Goal: Information Seeking & Learning: Learn about a topic

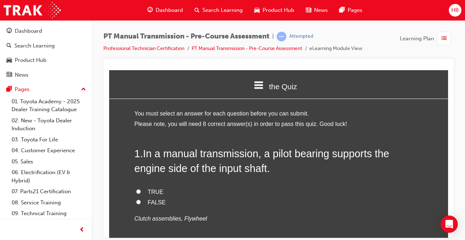
scroll to position [31, 0]
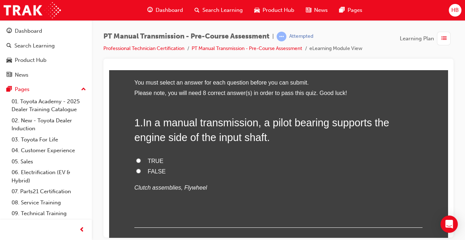
click at [153, 162] on span "TRUE" at bounding box center [156, 161] width 16 height 6
click at [141, 162] on input "TRUE" at bounding box center [138, 160] width 5 height 5
radio input "true"
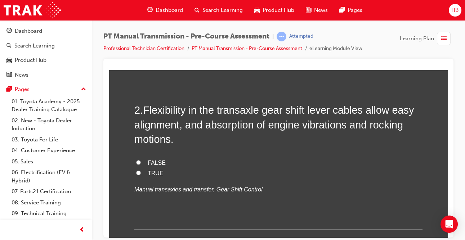
scroll to position [195, 0]
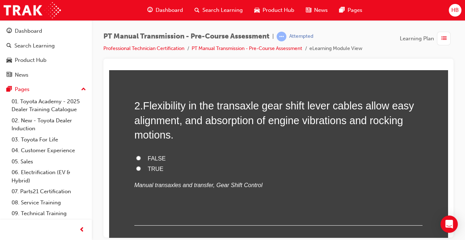
click at [156, 169] on span "TRUE" at bounding box center [156, 169] width 16 height 6
click at [141, 169] on input "TRUE" at bounding box center [138, 168] width 5 height 5
radio input "true"
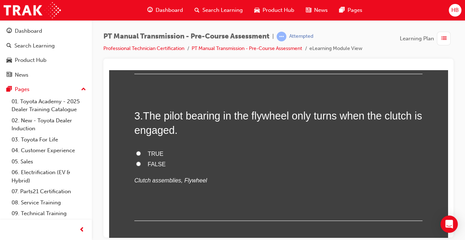
scroll to position [347, 0]
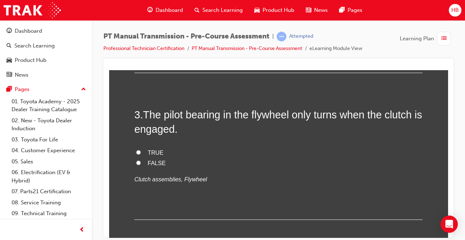
click at [163, 161] on span "FALSE" at bounding box center [157, 163] width 18 height 6
click at [141, 161] on input "FALSE" at bounding box center [138, 162] width 5 height 5
radio input "true"
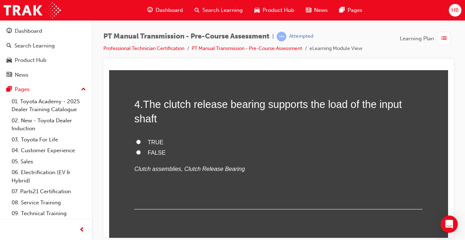
scroll to position [507, 0]
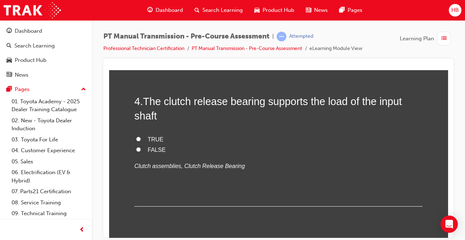
click at [160, 149] on span "FALSE" at bounding box center [157, 149] width 18 height 6
click at [141, 149] on input "FALSE" at bounding box center [138, 149] width 5 height 5
radio input "true"
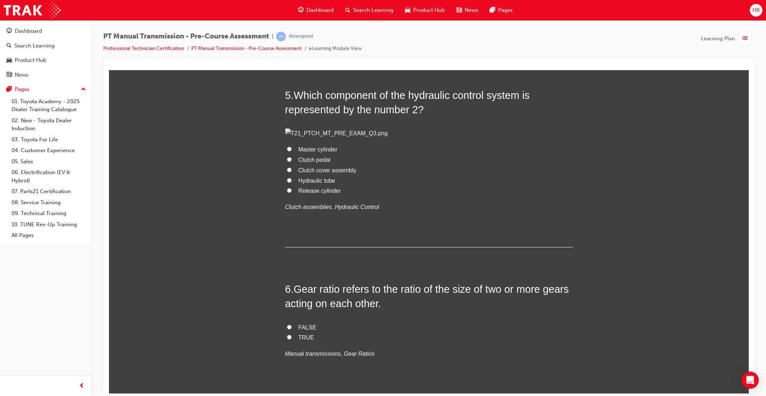
scroll to position [664, 0]
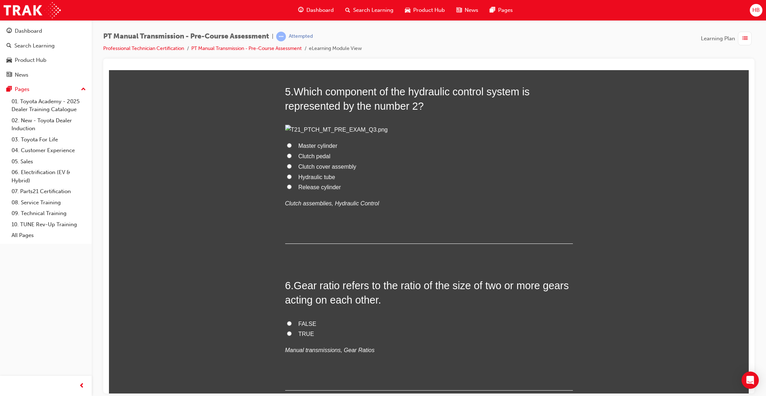
click at [335, 182] on label "Hydraulic tube" at bounding box center [429, 177] width 288 height 10
click at [292, 179] on input "Hydraulic tube" at bounding box center [289, 176] width 5 height 5
radio input "true"
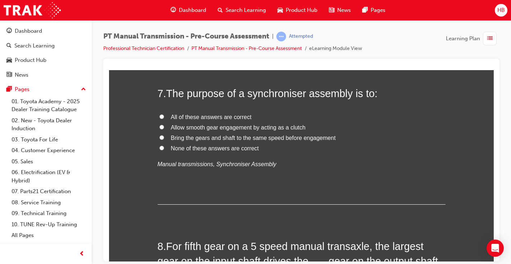
scroll to position [1016, 0]
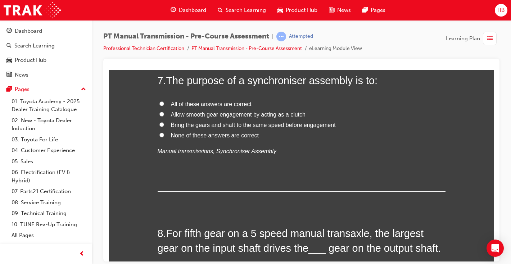
radio input "true"
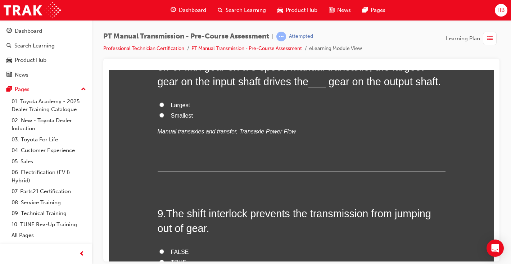
scroll to position [1181, 0]
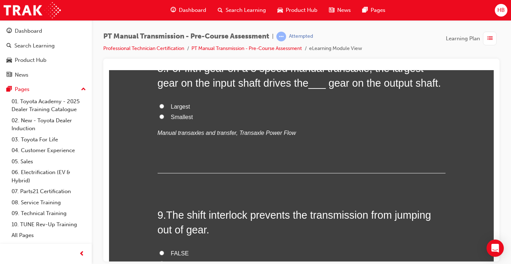
radio input "true"
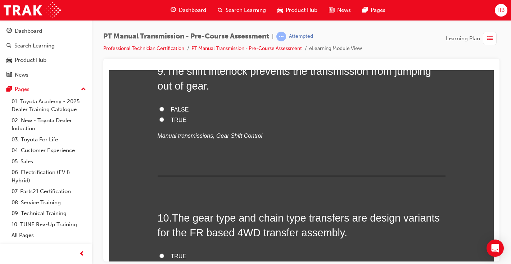
scroll to position [1325, 0]
radio input "true"
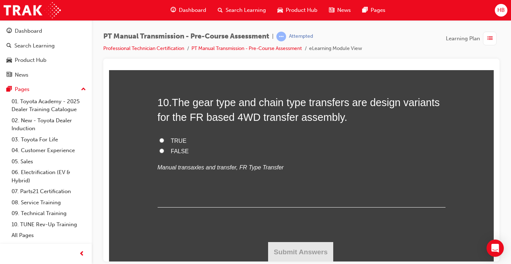
scroll to position [1460, 0]
radio input "true"
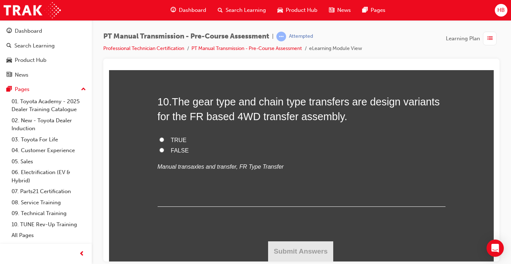
click at [168, 145] on label "TRUE" at bounding box center [302, 140] width 288 height 10
click at [164, 142] on input "TRUE" at bounding box center [161, 139] width 5 height 5
radio input "true"
click at [289, 240] on button "Submit Answers" at bounding box center [300, 251] width 65 height 20
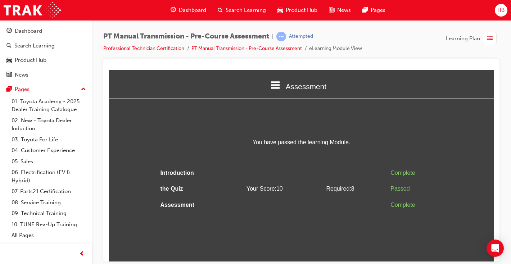
scroll to position [0, 0]
click at [199, 12] on span "Dashboard" at bounding box center [192, 10] width 27 height 8
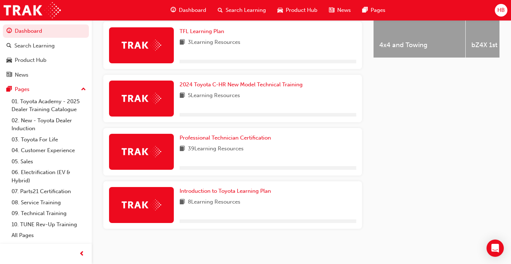
scroll to position [338, 0]
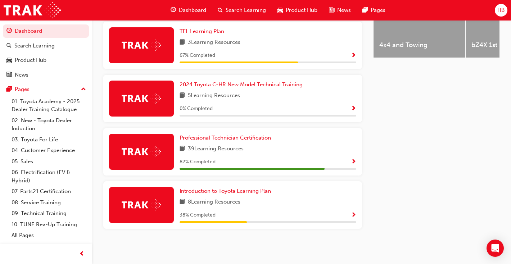
click at [221, 139] on span "Professional Technician Certification" at bounding box center [225, 138] width 91 height 6
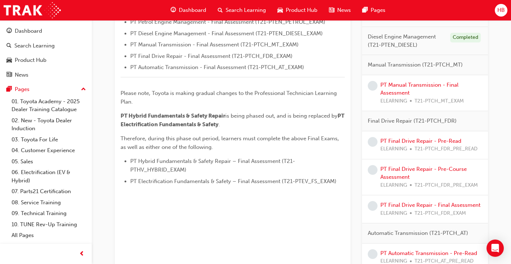
scroll to position [298, 0]
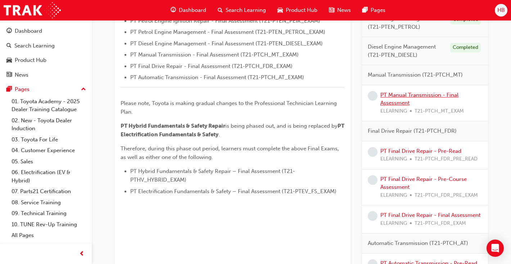
click at [424, 93] on link "PT Manual Transmission - Final Assessment" at bounding box center [419, 99] width 78 height 15
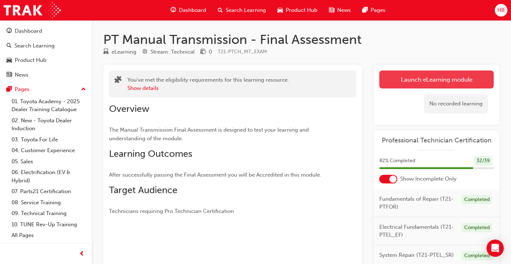
click at [435, 78] on link "Launch eLearning module" at bounding box center [436, 80] width 114 height 18
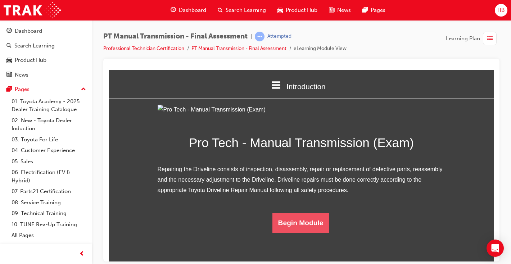
scroll to position [51, 0]
click at [303, 233] on button "Begin Module" at bounding box center [300, 223] width 57 height 20
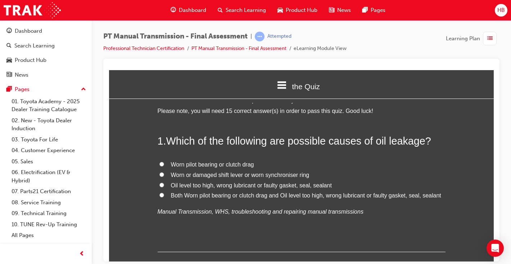
scroll to position [13, 0]
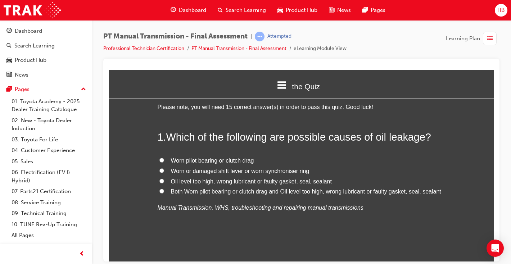
click at [320, 182] on span "Oil level too high, wrong lubricant or faulty gasket, seal, sealant" at bounding box center [251, 181] width 161 height 6
click at [164, 182] on input "Oil level too high, wrong lubricant or faulty gasket, seal, sealant" at bounding box center [161, 180] width 5 height 5
radio input "true"
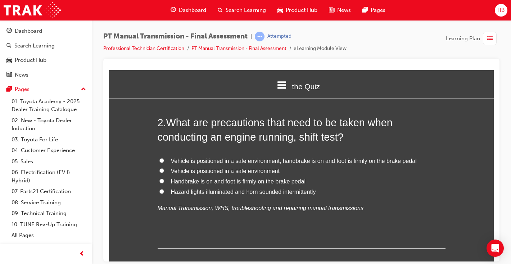
scroll to position [188, 0]
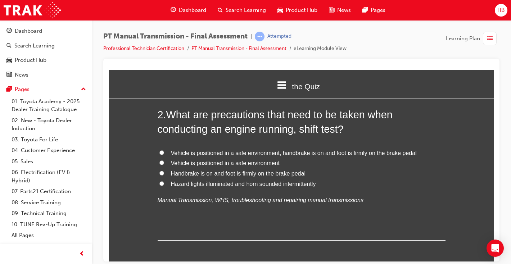
click at [272, 157] on label "Vehicle is positioned in a safe environment, handbrake is on and foot is firmly…" at bounding box center [302, 153] width 288 height 10
click at [164, 155] on input "Vehicle is positioned in a safe environment, handbrake is on and foot is firmly…" at bounding box center [161, 152] width 5 height 5
radio input "true"
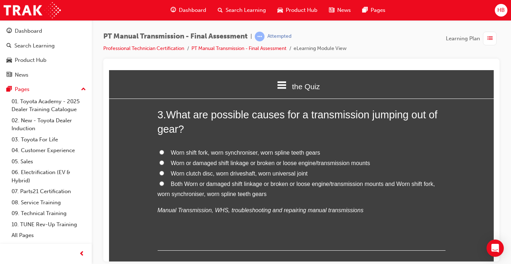
scroll to position [354, 0]
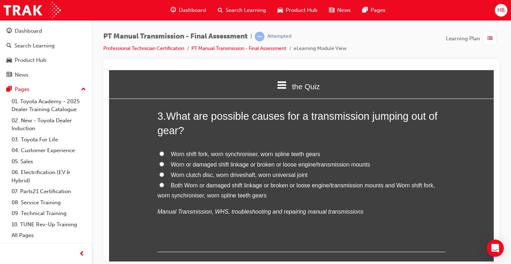
click at [208, 190] on label "Both Worn or damaged shift linkage or broken or loose engine/transmission mount…" at bounding box center [302, 190] width 288 height 21
click at [164, 187] on input "Both Worn or damaged shift linkage or broken or loose engine/transmission mount…" at bounding box center [161, 184] width 5 height 5
radio input "true"
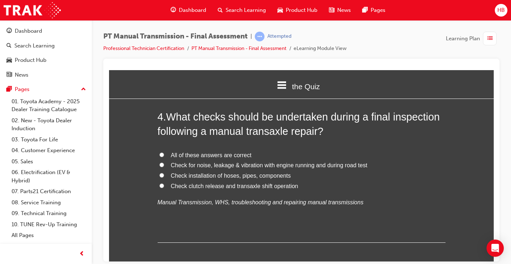
scroll to position [531, 0]
click at [234, 155] on span "All of these answers are correct" at bounding box center [211, 155] width 81 height 6
click at [164, 155] on input "All of these answers are correct" at bounding box center [161, 155] width 5 height 5
radio input "true"
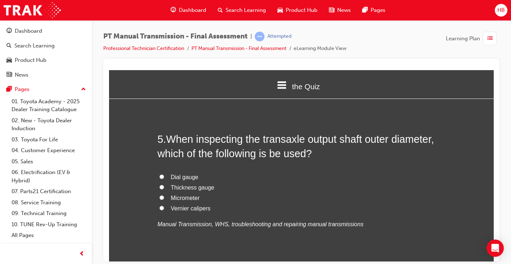
scroll to position [685, 0]
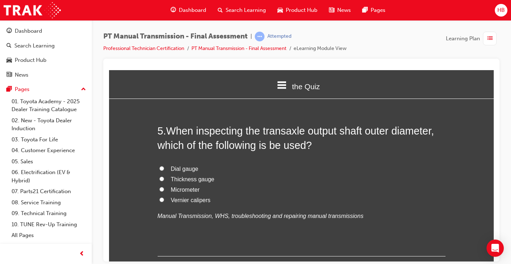
click at [199, 191] on span "Micrometer" at bounding box center [185, 189] width 29 height 6
click at [164, 191] on input "Micrometer" at bounding box center [161, 189] width 5 height 5
radio input "true"
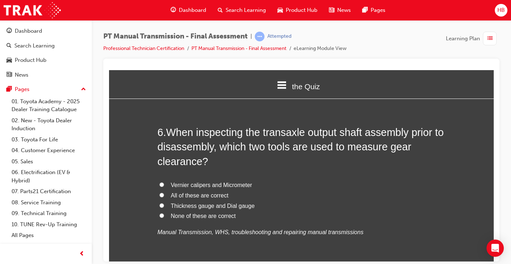
scroll to position [860, 0]
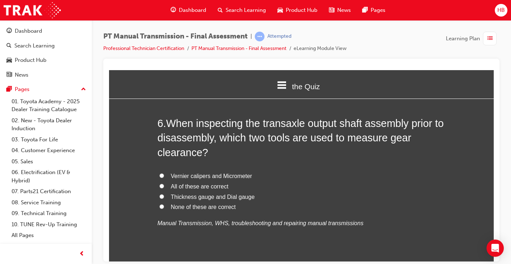
click at [225, 201] on label "Thickness gauge and Dial gauge" at bounding box center [302, 197] width 288 height 10
click at [164, 199] on input "Thickness gauge and Dial gauge" at bounding box center [161, 196] width 5 height 5
radio input "true"
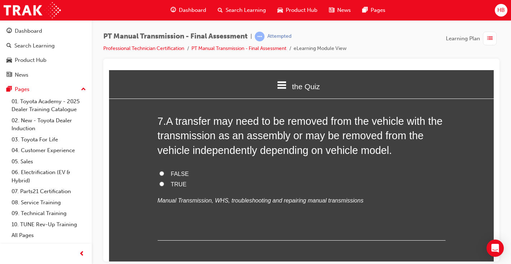
scroll to position [1049, 0]
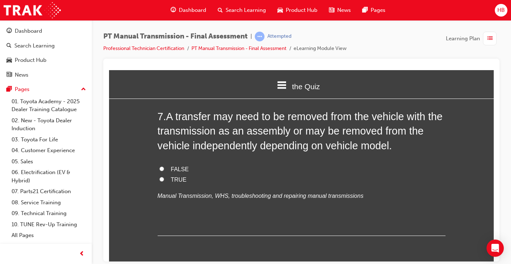
click at [182, 178] on span "TRUE" at bounding box center [179, 179] width 16 height 6
click at [164, 178] on input "TRUE" at bounding box center [161, 179] width 5 height 5
radio input "true"
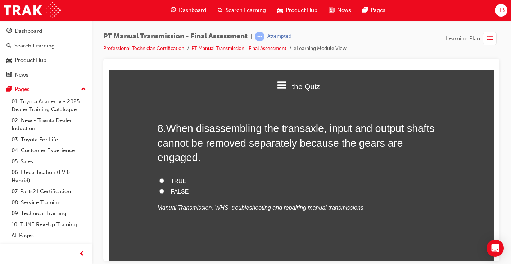
scroll to position [1200, 0]
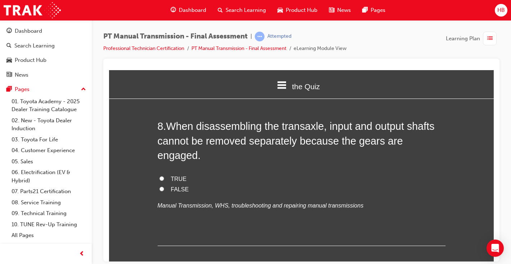
click at [162, 186] on input "FALSE" at bounding box center [161, 188] width 5 height 5
radio input "true"
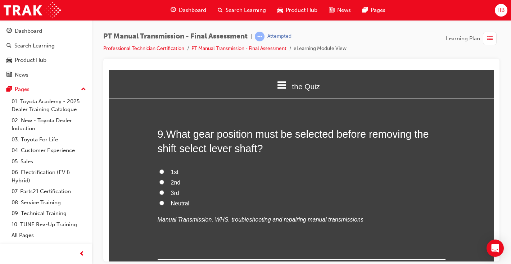
scroll to position [1358, 0]
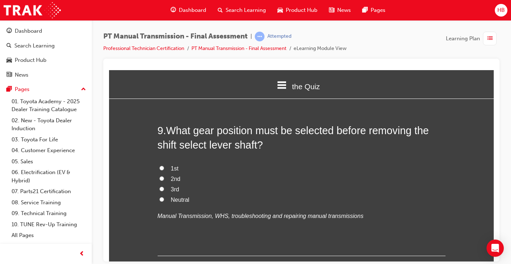
click at [177, 196] on span "Neutral" at bounding box center [180, 199] width 19 height 6
click at [164, 197] on input "Neutral" at bounding box center [161, 199] width 5 height 5
radio input "true"
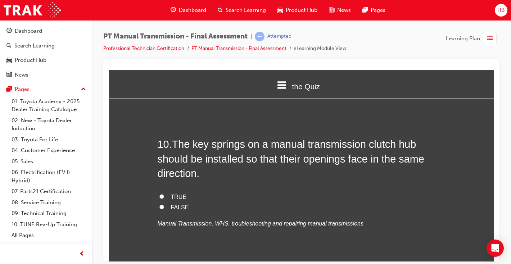
scroll to position [1512, 0]
click at [180, 204] on span "FALSE" at bounding box center [180, 207] width 18 height 6
click at [164, 204] on input "FALSE" at bounding box center [161, 206] width 5 height 5
radio input "true"
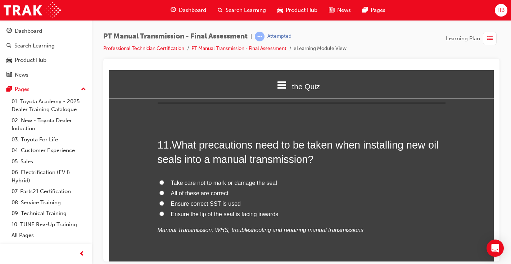
scroll to position [1684, 0]
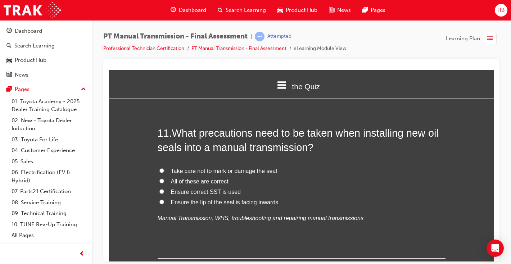
click at [168, 176] on label "All of these are correct" at bounding box center [302, 181] width 288 height 10
click at [164, 178] on input "All of these are correct" at bounding box center [161, 180] width 5 height 5
radio input "true"
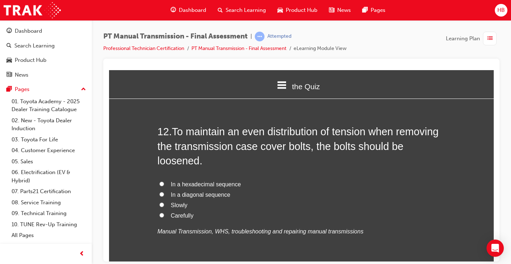
scroll to position [1852, 0]
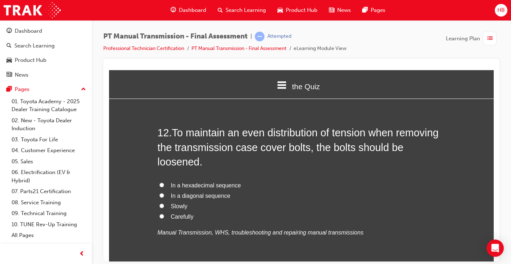
click at [203, 192] on span "In a diagonal sequence" at bounding box center [200, 195] width 59 height 6
click at [164, 193] on input "In a diagonal sequence" at bounding box center [161, 195] width 5 height 5
radio input "true"
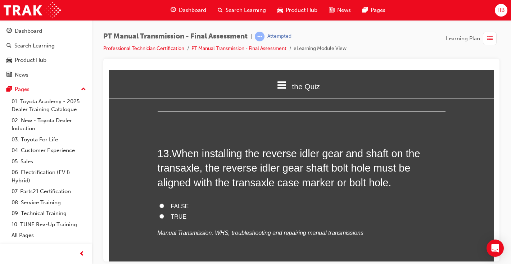
scroll to position [2021, 0]
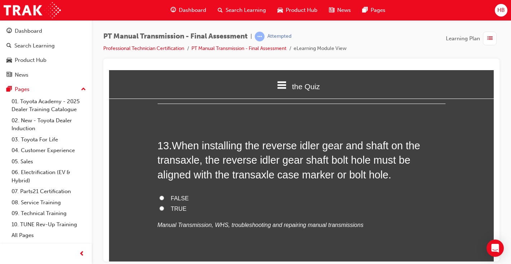
click at [181, 205] on span "TRUE" at bounding box center [179, 208] width 16 height 6
click at [164, 206] on input "TRUE" at bounding box center [161, 208] width 5 height 5
radio input "true"
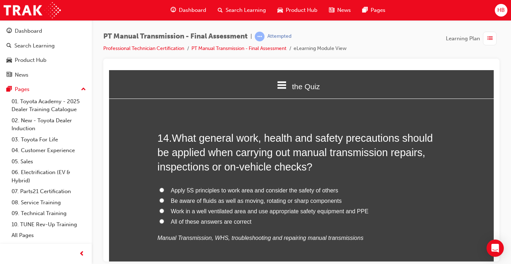
scroll to position [2194, 0]
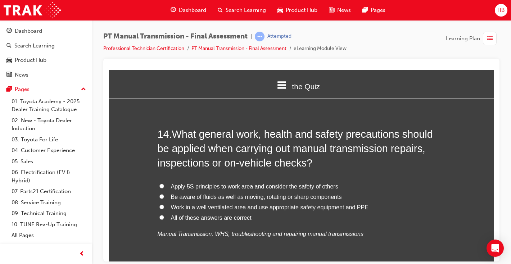
click at [208, 214] on span "All of these answers are correct" at bounding box center [211, 217] width 81 height 6
click at [164, 215] on input "All of these answers are correct" at bounding box center [161, 217] width 5 height 5
radio input "true"
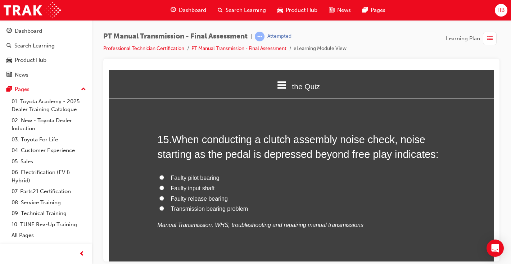
scroll to position [2374, 0]
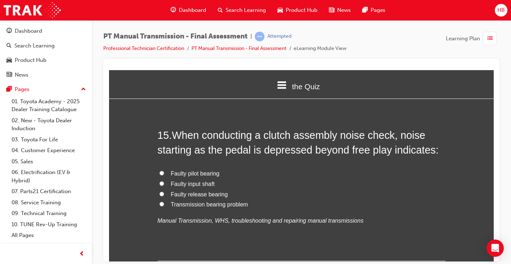
click at [226, 191] on span "Faulty release bearing" at bounding box center [199, 194] width 57 height 6
click at [164, 191] on input "Faulty release bearing" at bounding box center [161, 193] width 5 height 5
radio input "true"
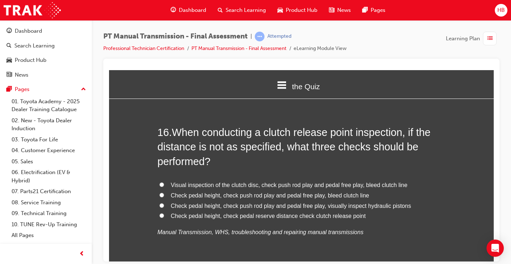
scroll to position [2546, 0]
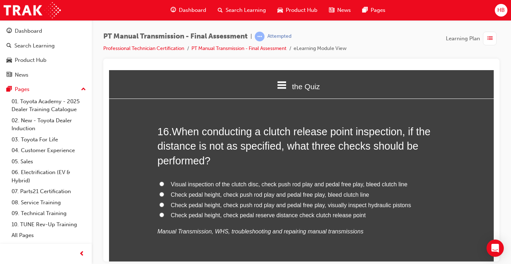
click at [296, 191] on span "Check pedal height, check push rod play and pedal free play, bleed clutch line" at bounding box center [270, 194] width 198 height 6
click at [164, 192] on input "Check pedal height, check push rod play and pedal free play, bleed clutch line" at bounding box center [161, 194] width 5 height 5
radio input "true"
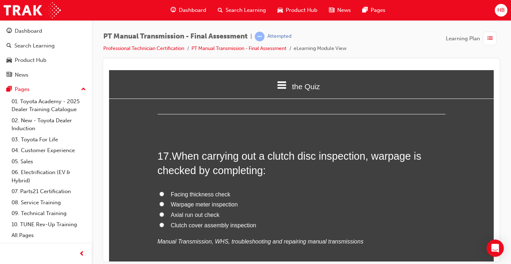
scroll to position [2705, 0]
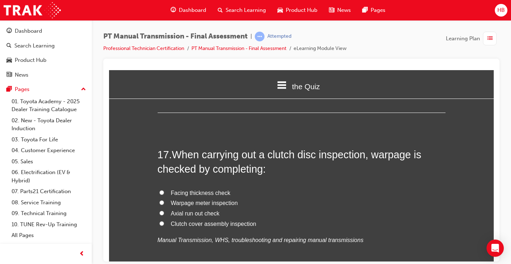
click at [212, 210] on span "Axial run out check" at bounding box center [195, 213] width 49 height 6
click at [164, 210] on input "Axial run out check" at bounding box center [161, 212] width 5 height 5
radio input "true"
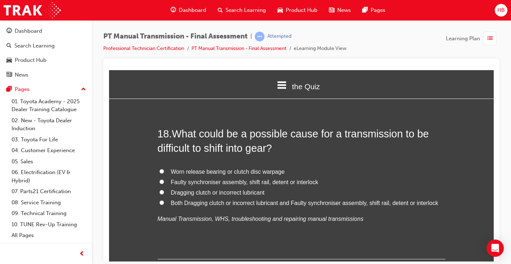
scroll to position [2897, 0]
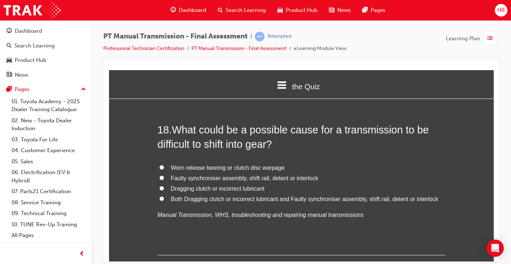
click at [268, 196] on span "Both Dragging clutch or incorrect lubricant and Faulty synchroniser assembly, s…" at bounding box center [304, 199] width 267 height 6
click at [164, 196] on input "Both Dragging clutch or incorrect lubricant and Faulty synchroniser assembly, s…" at bounding box center [161, 198] width 5 height 5
radio input "true"
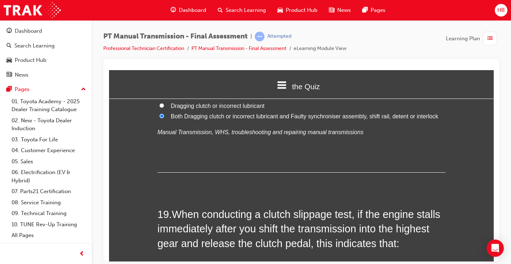
scroll to position [3056, 0]
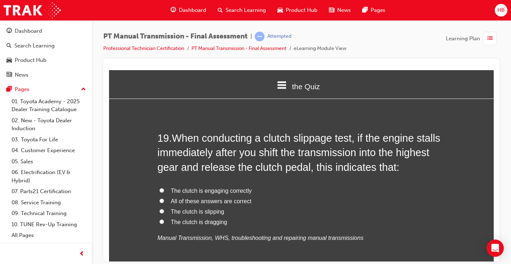
drag, startPoint x: 320, startPoint y: 186, endPoint x: 291, endPoint y: 186, distance: 28.8
click at [291, 196] on label "All of these answers are correct" at bounding box center [302, 201] width 288 height 10
click at [164, 198] on input "All of these answers are correct" at bounding box center [161, 200] width 5 height 5
radio input "true"
click at [245, 187] on span "The clutch is engaging correctly" at bounding box center [211, 190] width 81 height 6
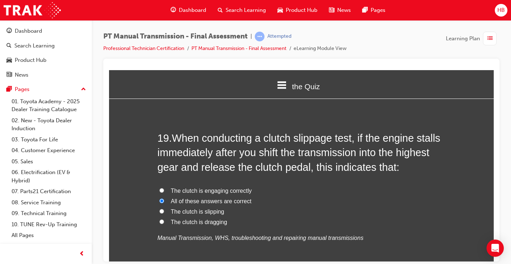
click at [164, 188] on input "The clutch is engaging correctly" at bounding box center [161, 190] width 5 height 5
radio input "true"
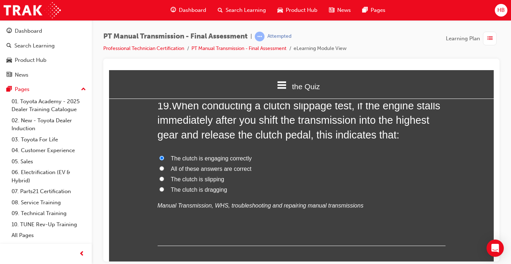
scroll to position [3113, 0]
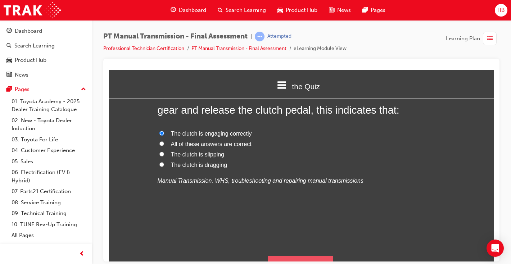
click at [304, 240] on button "Submit Answers" at bounding box center [300, 265] width 65 height 20
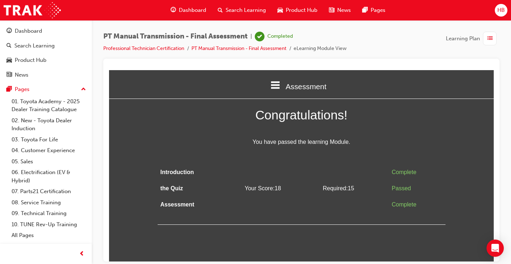
click at [294, 212] on td at bounding box center [281, 204] width 78 height 16
click at [194, 9] on span "Dashboard" at bounding box center [192, 10] width 27 height 8
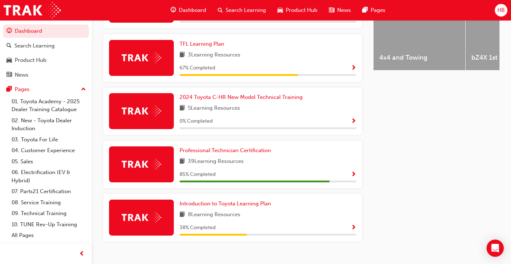
scroll to position [323, 0]
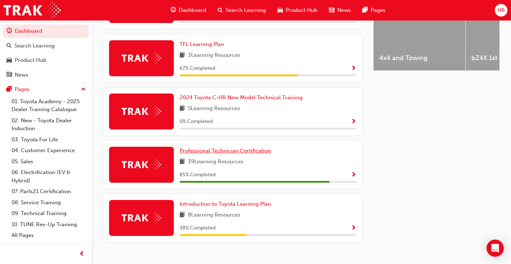
click at [240, 154] on span "Professional Technician Certification" at bounding box center [225, 151] width 91 height 6
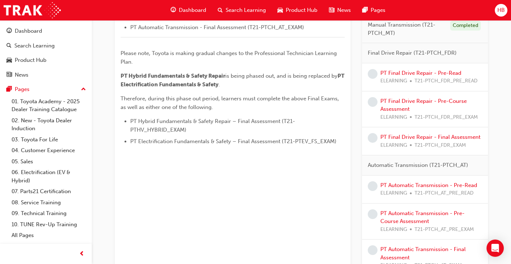
scroll to position [330, 0]
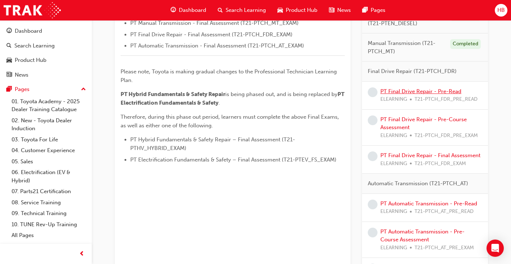
click at [426, 92] on link "PT Final Drive Repair - Pre-Read" at bounding box center [420, 91] width 81 height 6
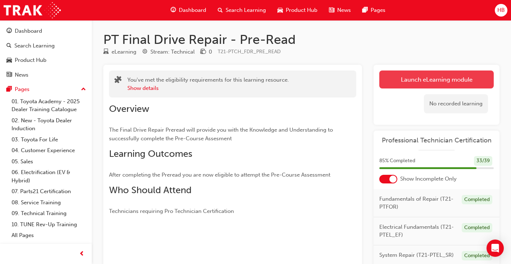
click at [438, 79] on link "Launch eLearning module" at bounding box center [436, 80] width 114 height 18
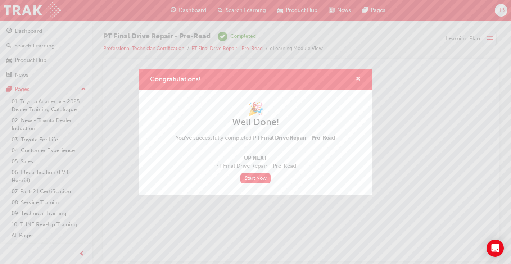
click at [359, 79] on span "cross-icon" at bounding box center [357, 79] width 5 height 6
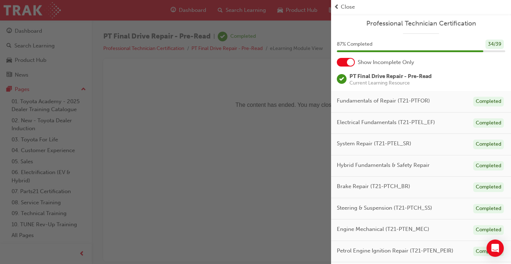
click at [192, 67] on div "button" at bounding box center [165, 132] width 331 height 264
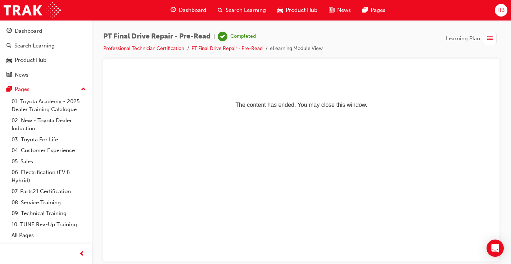
click at [187, 12] on span "Dashboard" at bounding box center [192, 10] width 27 height 8
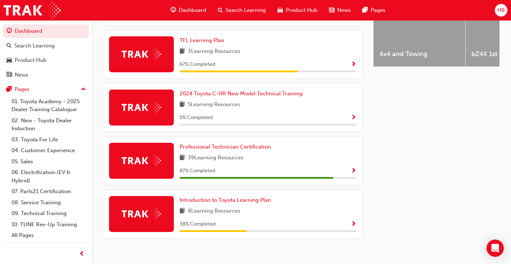
scroll to position [338, 0]
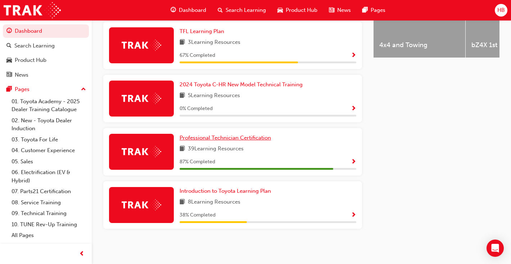
click at [241, 141] on span "Professional Technician Certification" at bounding box center [225, 138] width 91 height 6
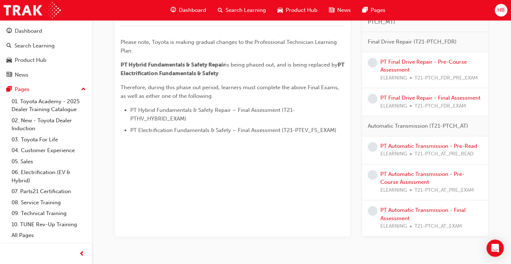
scroll to position [337, 0]
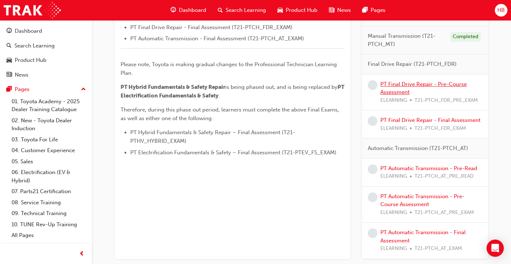
click at [393, 89] on link "PT Final Drive Repair - Pre-Course Assessment" at bounding box center [423, 88] width 86 height 15
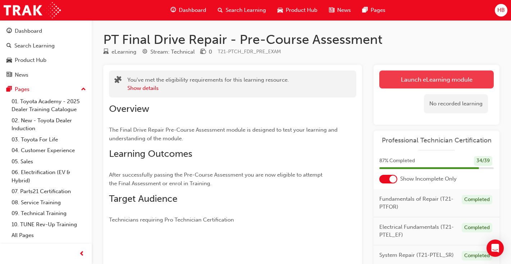
click at [400, 86] on link "Launch eLearning module" at bounding box center [436, 80] width 114 height 18
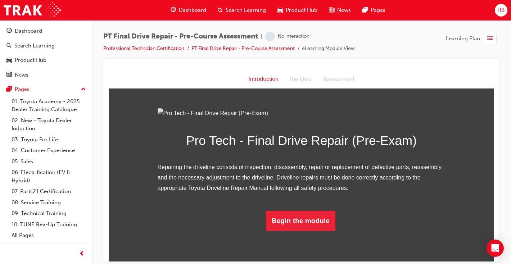
scroll to position [48, 0]
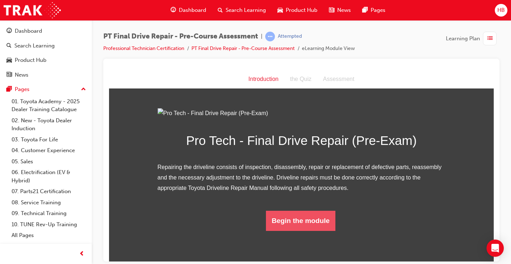
click at [306, 231] on button "Begin the module" at bounding box center [300, 220] width 69 height 20
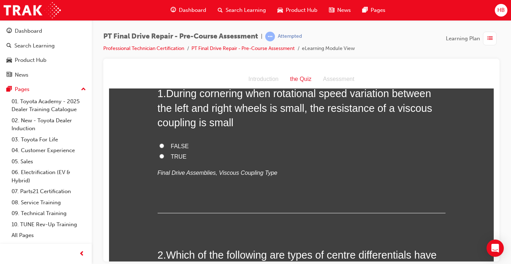
scroll to position [0, 0]
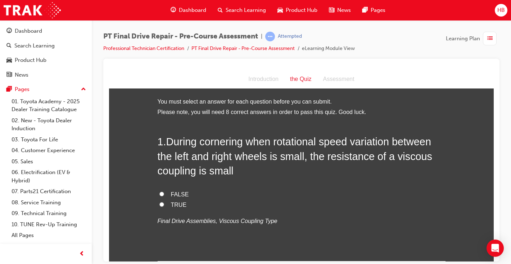
click at [179, 208] on label "TRUE" at bounding box center [302, 205] width 288 height 10
click at [164, 207] on input "TRUE" at bounding box center [161, 204] width 5 height 5
radio input "true"
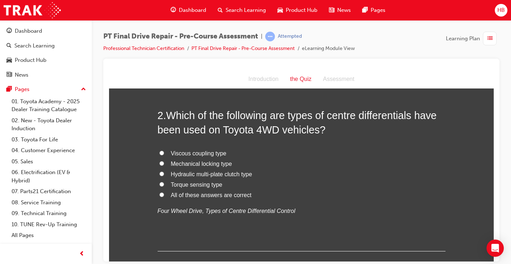
scroll to position [191, 0]
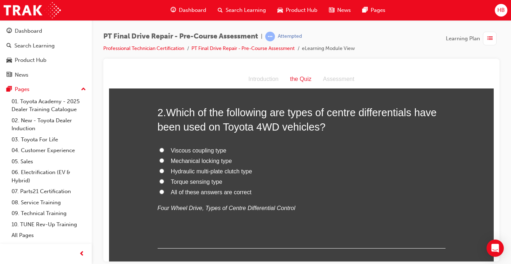
click at [226, 191] on span "All of these answers are correct" at bounding box center [211, 192] width 81 height 6
click at [164, 191] on input "All of these answers are correct" at bounding box center [161, 191] width 5 height 5
radio input "true"
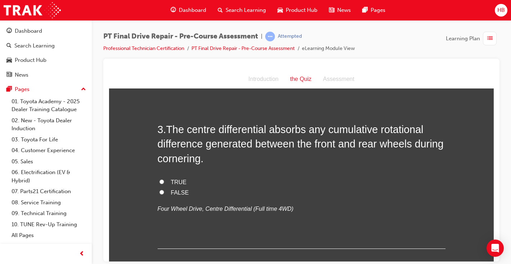
scroll to position [352, 0]
click at [176, 180] on span "TRUE" at bounding box center [179, 181] width 16 height 6
click at [164, 180] on input "TRUE" at bounding box center [161, 180] width 5 height 5
radio input "true"
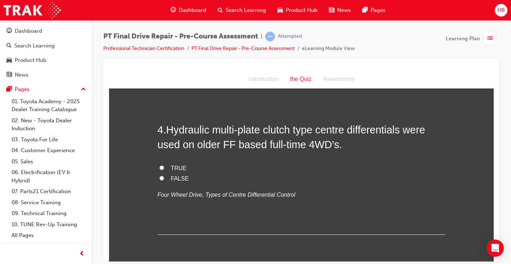
scroll to position [513, 0]
click at [167, 176] on label "FALSE" at bounding box center [302, 177] width 288 height 10
click at [164, 176] on input "FALSE" at bounding box center [161, 177] width 5 height 5
radio input "true"
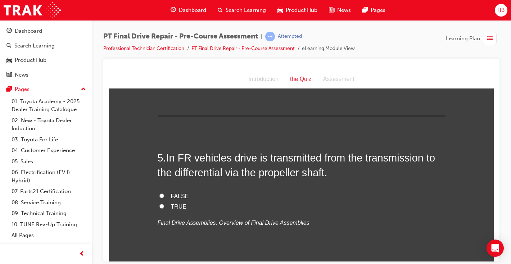
scroll to position [631, 0]
click at [182, 208] on span "TRUE" at bounding box center [179, 206] width 16 height 6
click at [164, 208] on input "TRUE" at bounding box center [161, 205] width 5 height 5
radio input "true"
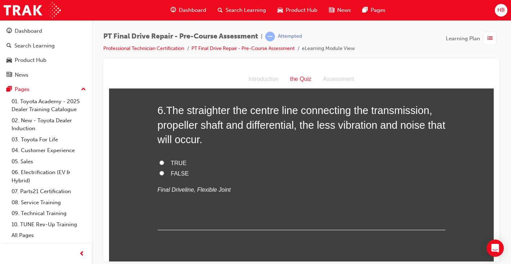
scroll to position [825, 0]
click at [177, 168] on label "TRUE" at bounding box center [302, 164] width 288 height 10
click at [164, 166] on input "TRUE" at bounding box center [161, 163] width 5 height 5
radio input "true"
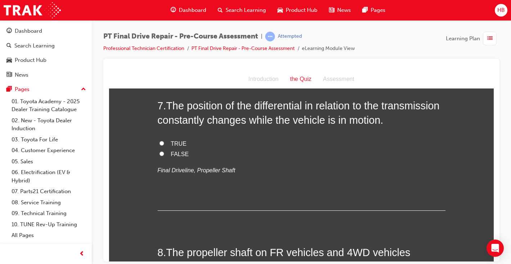
scroll to position [978, 0]
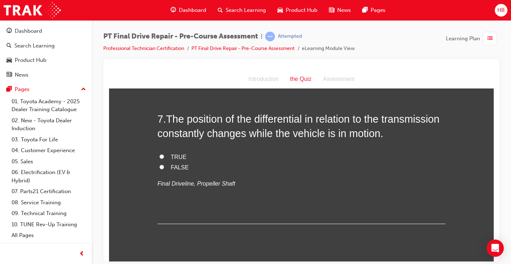
click at [183, 158] on span "TRUE" at bounding box center [179, 157] width 16 height 6
click at [164, 158] on input "TRUE" at bounding box center [161, 156] width 5 height 5
radio input "true"
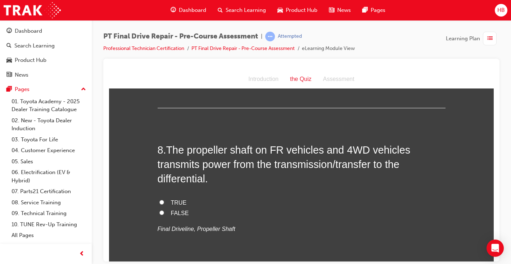
scroll to position [1116, 0]
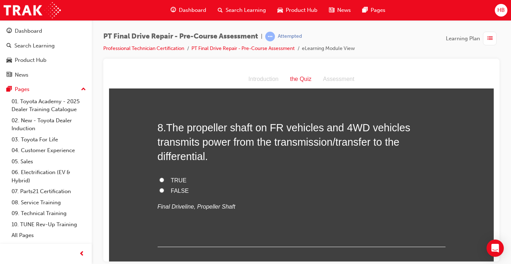
click at [171, 179] on span "TRUE" at bounding box center [179, 180] width 16 height 6
click at [164, 179] on input "TRUE" at bounding box center [161, 179] width 5 height 5
radio input "true"
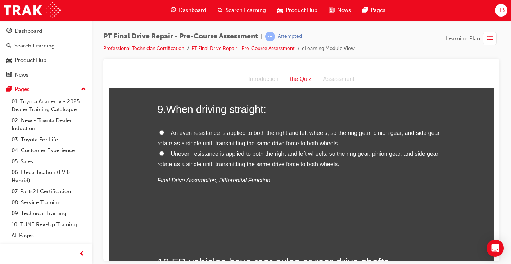
scroll to position [1293, 0]
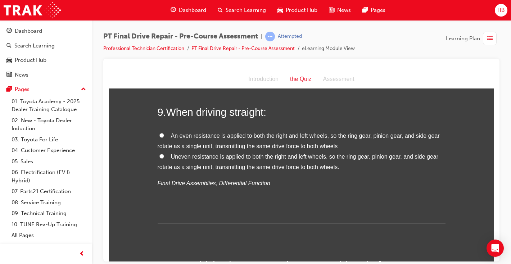
click at [201, 138] on span "An even resistance is applied to both the right and left wheels, so the ring ge…" at bounding box center [299, 140] width 282 height 17
click at [164, 137] on input "An even resistance is applied to both the right and left wheels, so the ring ge…" at bounding box center [161, 135] width 5 height 5
radio input "true"
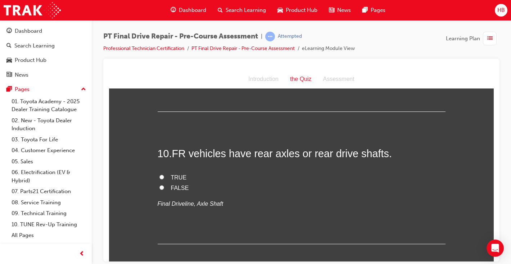
scroll to position [1441, 0]
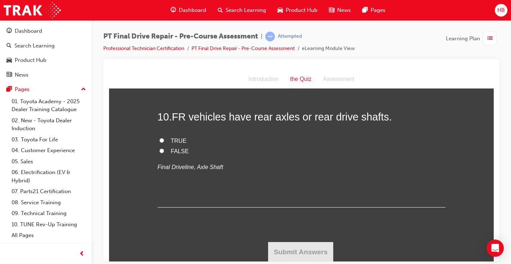
click at [184, 141] on span "TRUE" at bounding box center [179, 140] width 16 height 6
click at [164, 141] on input "TRUE" at bounding box center [161, 140] width 5 height 5
radio input "true"
click at [312, 240] on button "Submit Answers" at bounding box center [300, 252] width 65 height 20
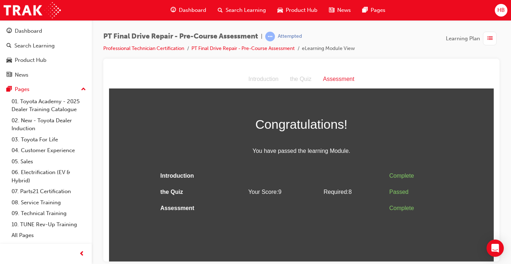
scroll to position [0, 0]
click at [193, 9] on span "Dashboard" at bounding box center [192, 10] width 27 height 8
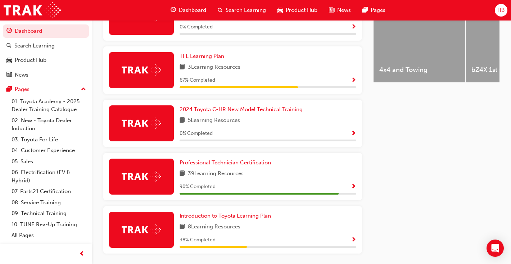
scroll to position [315, 0]
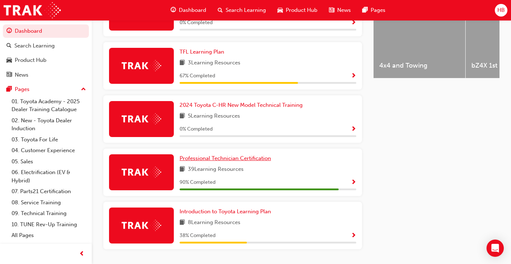
click at [247, 161] on span "Professional Technician Certification" at bounding box center [225, 158] width 91 height 6
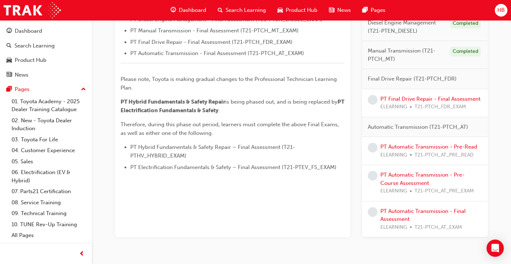
scroll to position [322, 0]
click at [427, 99] on link "PT Final Drive Repair - Final Assessment" at bounding box center [430, 99] width 100 height 6
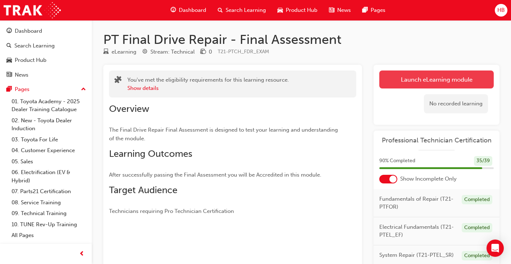
click at [436, 82] on link "Launch eLearning module" at bounding box center [436, 80] width 114 height 18
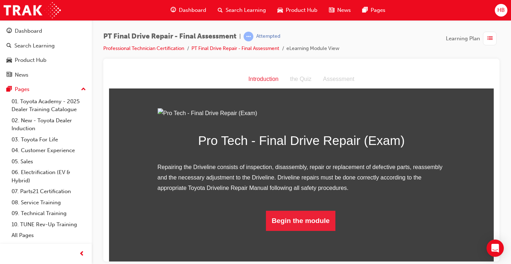
scroll to position [48, 0]
click at [299, 231] on button "Begin the module" at bounding box center [300, 220] width 69 height 20
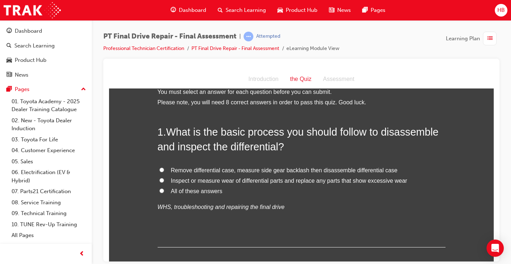
scroll to position [14, 0]
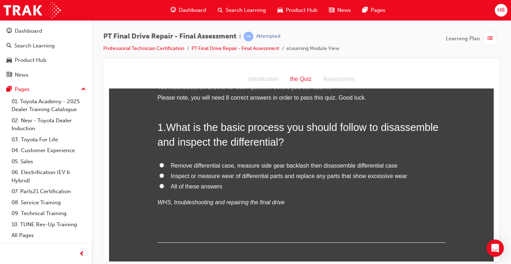
click at [211, 190] on label "All of these answers" at bounding box center [302, 186] width 288 height 10
click at [164, 188] on input "All of these answers" at bounding box center [161, 185] width 5 height 5
radio input "true"
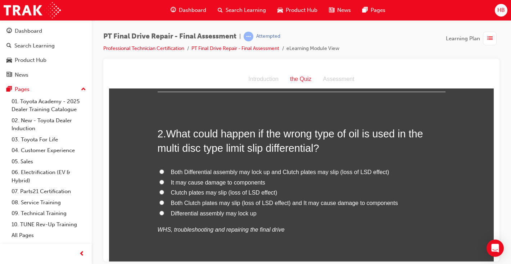
scroll to position [166, 0]
click at [341, 203] on span "Both Clutch plates may slip (loss of LSD effect) and It may cause damage to com…" at bounding box center [284, 202] width 227 height 6
click at [164, 203] on input "Both Clutch plates may slip (loss of LSD effect) and It may cause damage to com…" at bounding box center [161, 202] width 5 height 5
radio input "true"
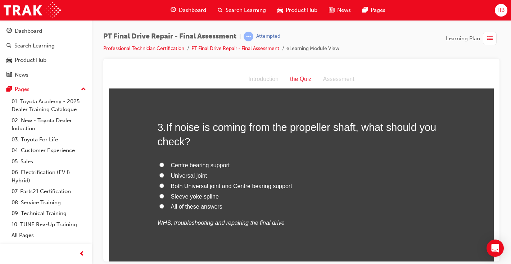
scroll to position [335, 0]
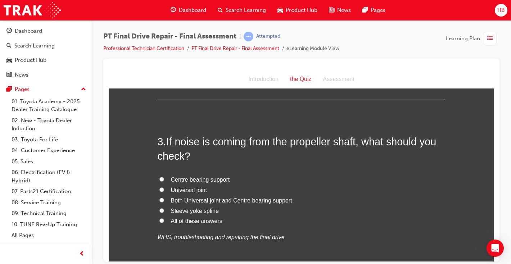
click at [189, 223] on span "All of these answers" at bounding box center [196, 221] width 51 height 6
click at [164, 223] on input "All of these answers" at bounding box center [161, 220] width 5 height 5
radio input "true"
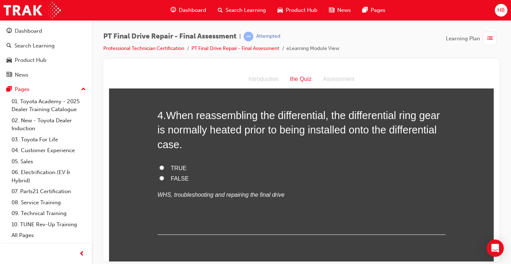
scroll to position [543, 0]
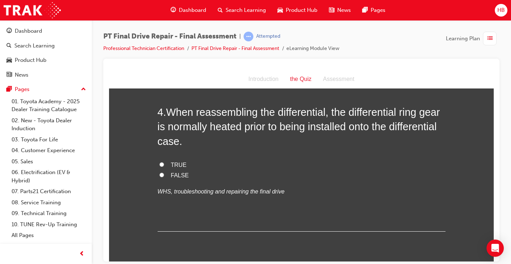
click at [173, 163] on span "TRUE" at bounding box center [179, 165] width 16 height 6
click at [164, 163] on input "TRUE" at bounding box center [161, 164] width 5 height 5
radio input "true"
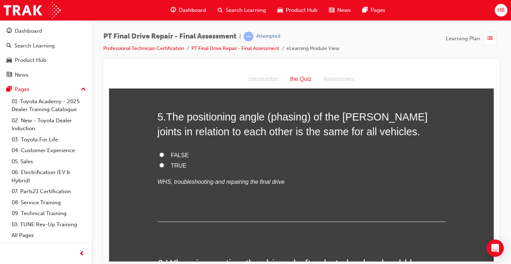
scroll to position [701, 0]
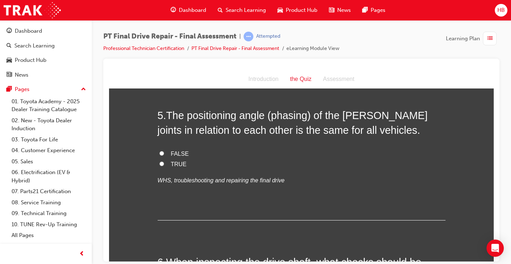
click at [177, 155] on span "FALSE" at bounding box center [180, 153] width 18 height 6
click at [164, 155] on input "FALSE" at bounding box center [161, 153] width 5 height 5
radio input "true"
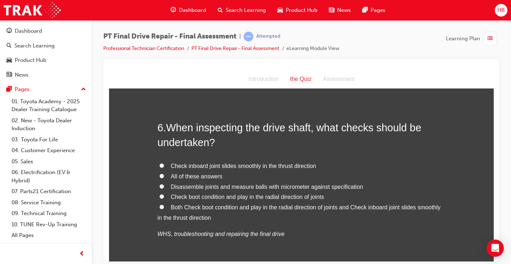
scroll to position [841, 0]
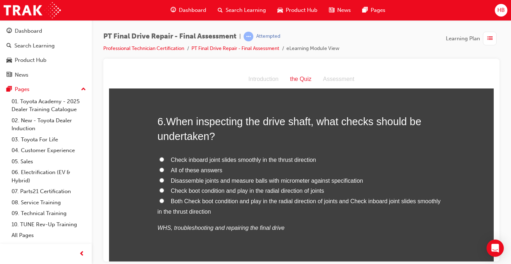
click at [184, 172] on span "All of these answers" at bounding box center [196, 170] width 51 height 6
click at [164, 172] on input "All of these answers" at bounding box center [161, 169] width 5 height 5
radio input "true"
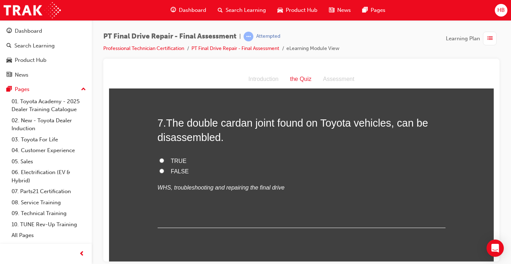
scroll to position [1032, 0]
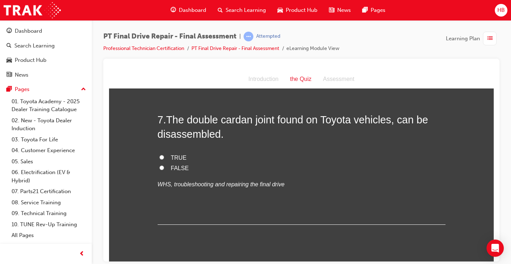
click at [183, 168] on span "FALSE" at bounding box center [180, 168] width 18 height 6
click at [164, 168] on input "FALSE" at bounding box center [161, 167] width 5 height 5
radio input "true"
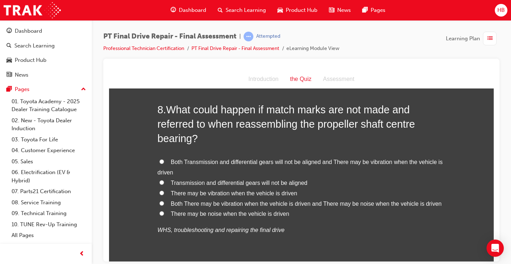
scroll to position [1190, 0]
drag, startPoint x: 246, startPoint y: 205, endPoint x: 241, endPoint y: 205, distance: 5.0
click at [243, 205] on span "Both There may be vibration when the vehicle is driven and There may be noise w…" at bounding box center [306, 202] width 271 height 6
click at [240, 205] on span "Both There may be vibration when the vehicle is driven and There may be noise w…" at bounding box center [306, 202] width 271 height 6
click at [164, 204] on input "Both There may be vibration when the vehicle is driven and There may be noise w…" at bounding box center [161, 202] width 5 height 5
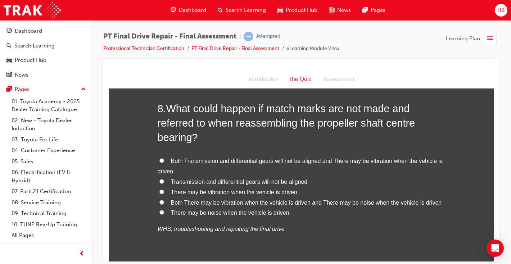
radio input "true"
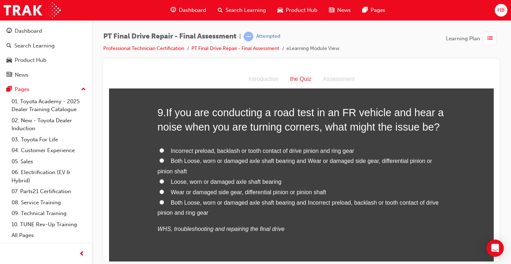
scroll to position [1390, 0]
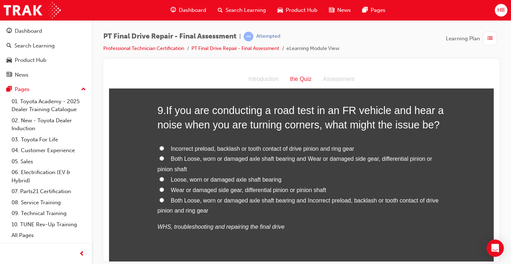
click at [304, 200] on span "Both Loose, worn or damaged axle shaft bearing and Incorrect preload, backlash …" at bounding box center [298, 205] width 281 height 17
click at [164, 200] on input "Both Loose, worn or damaged axle shaft bearing and Incorrect preload, backlash …" at bounding box center [161, 200] width 5 height 5
radio input "true"
click at [313, 157] on span "Both Loose, worn or damaged axle shaft bearing and Wear or damaged side gear, d…" at bounding box center [295, 163] width 275 height 17
click at [164, 157] on input "Both Loose, worn or damaged axle shaft bearing and Wear or damaged side gear, d…" at bounding box center [161, 158] width 5 height 5
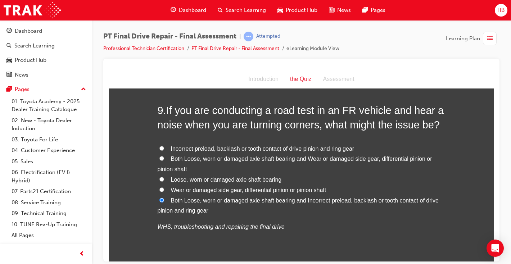
radio input "true"
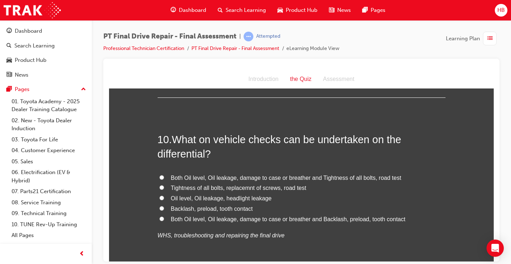
scroll to position [1567, 0]
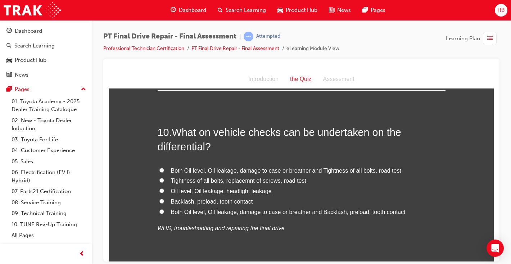
click at [340, 169] on span "Both Oil level, Oil leakage, damage to case or breather and Tightness of all bo…" at bounding box center [286, 170] width 230 height 6
click at [164, 169] on input "Both Oil level, Oil leakage, damage to case or breather and Tightness of all bo…" at bounding box center [161, 170] width 5 height 5
radio input "true"
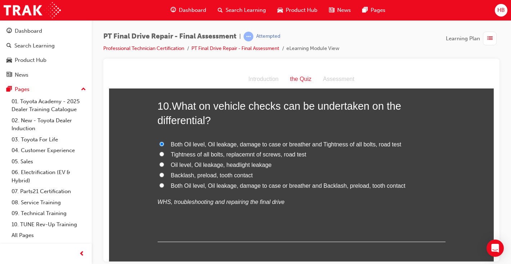
scroll to position [1628, 0]
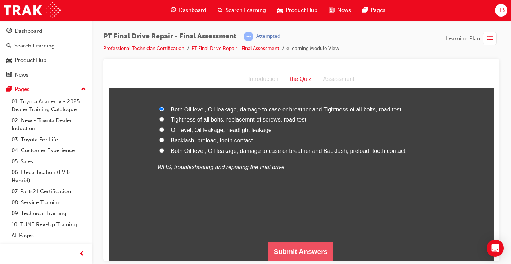
click at [318, 240] on button "Submit Answers" at bounding box center [300, 251] width 65 height 20
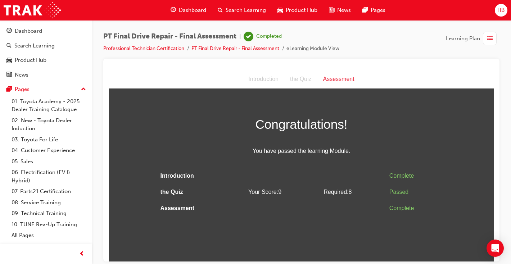
click at [192, 10] on span "Dashboard" at bounding box center [192, 10] width 27 height 8
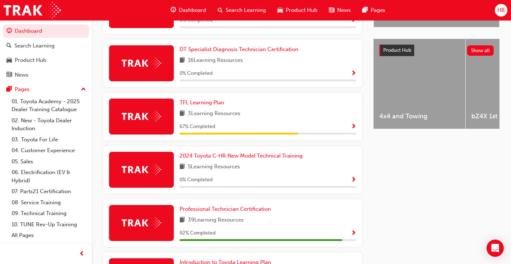
scroll to position [338, 0]
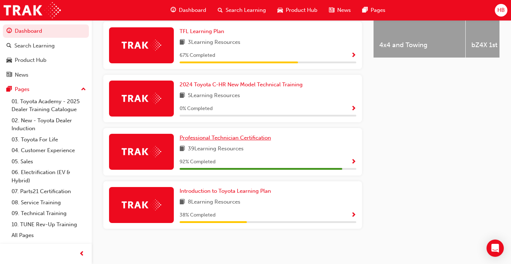
click at [220, 139] on span "Professional Technician Certification" at bounding box center [225, 138] width 91 height 6
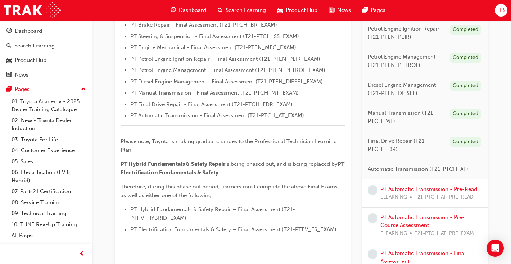
scroll to position [328, 0]
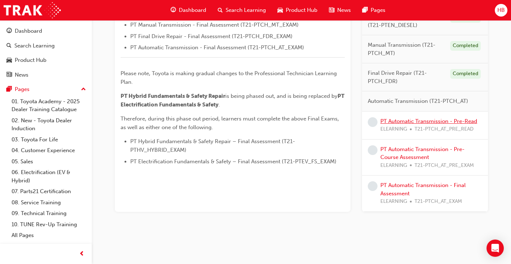
click at [421, 123] on link "PT Automatic Transmission - Pre-Read" at bounding box center [428, 121] width 97 height 6
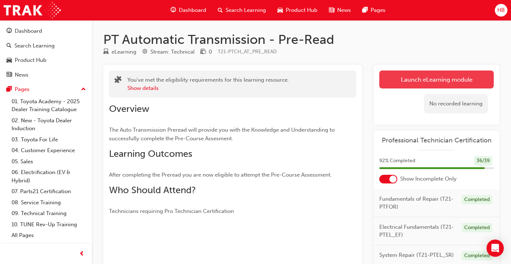
click at [417, 83] on link "Launch eLearning module" at bounding box center [436, 80] width 114 height 18
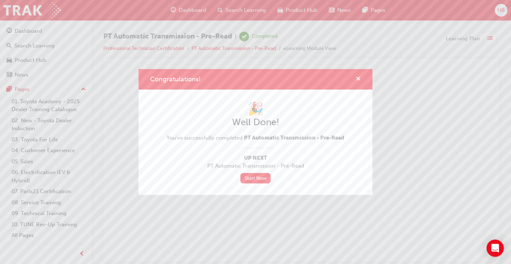
click at [359, 77] on span "cross-icon" at bounding box center [357, 79] width 5 height 6
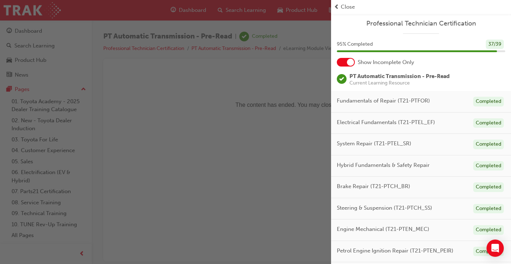
click at [215, 99] on div "button" at bounding box center [165, 132] width 331 height 264
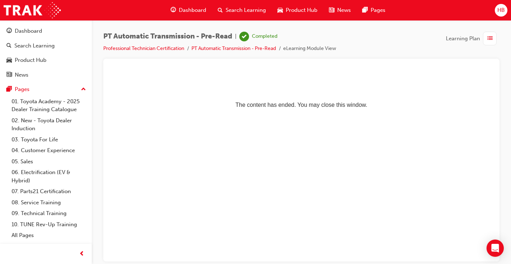
click at [187, 10] on span "Dashboard" at bounding box center [192, 10] width 27 height 8
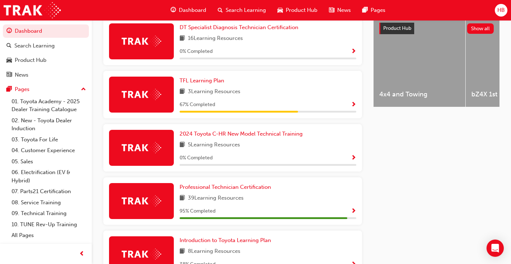
scroll to position [338, 0]
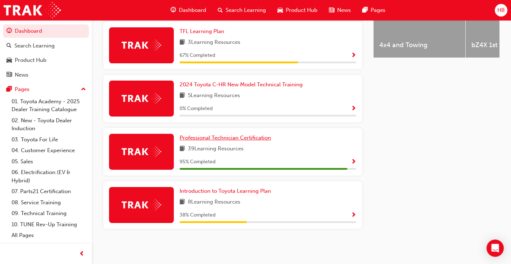
click at [255, 139] on span "Professional Technician Certification" at bounding box center [225, 138] width 91 height 6
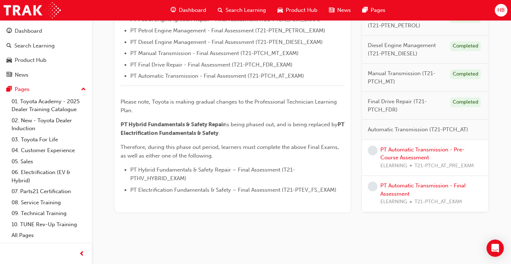
scroll to position [300, 0]
click at [418, 149] on link "PT Automatic Transmission - Pre-Course Assessment" at bounding box center [422, 153] width 84 height 15
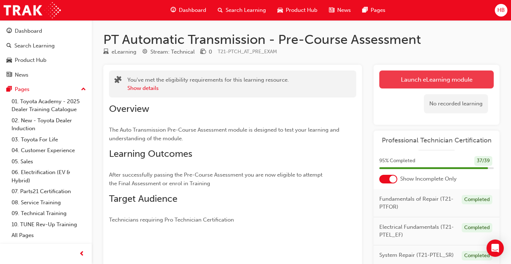
click at [409, 82] on link "Launch eLearning module" at bounding box center [436, 80] width 114 height 18
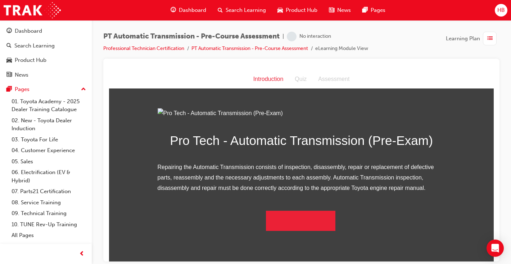
scroll to position [48, 0]
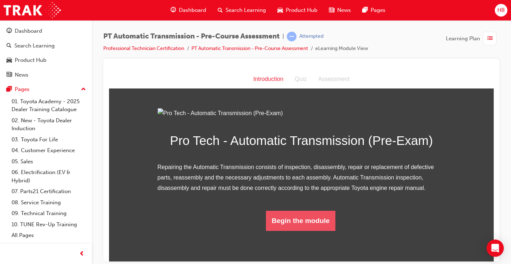
click at [320, 231] on button "Begin the module" at bounding box center [300, 220] width 69 height 20
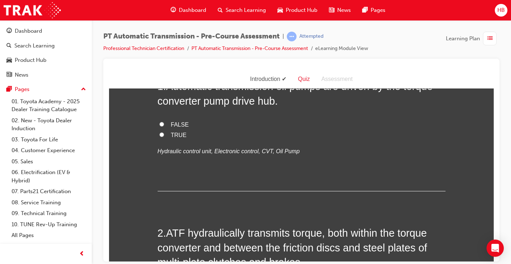
scroll to position [0, 0]
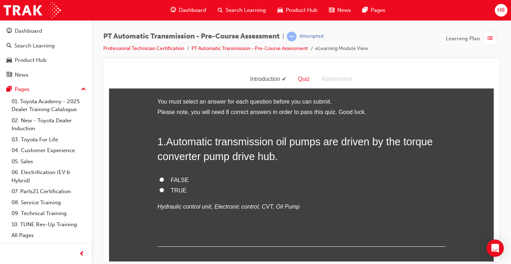
click at [181, 190] on span "TRUE" at bounding box center [179, 190] width 16 height 6
click at [164, 190] on input "TRUE" at bounding box center [161, 189] width 5 height 5
radio input "true"
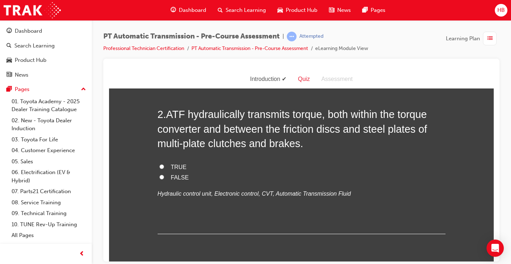
scroll to position [178, 0]
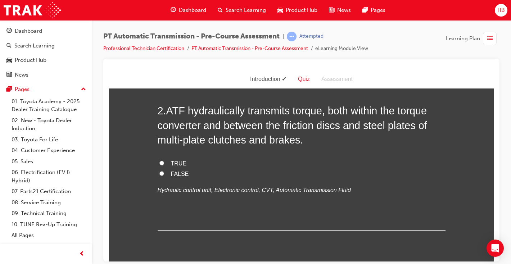
click at [178, 160] on span "TRUE" at bounding box center [179, 163] width 16 height 6
click at [164, 160] on input "TRUE" at bounding box center [161, 162] width 5 height 5
radio input "true"
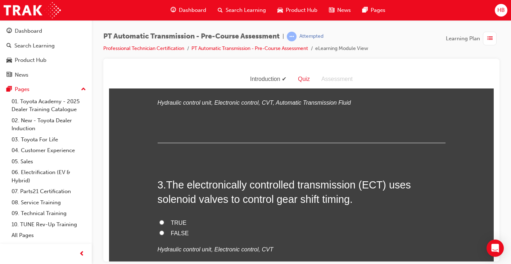
scroll to position [330, 0]
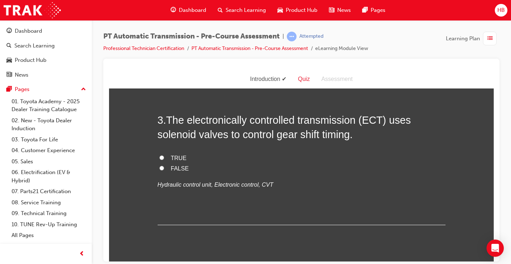
click at [175, 157] on span "TRUE" at bounding box center [179, 158] width 16 height 6
click at [164, 157] on input "TRUE" at bounding box center [161, 157] width 5 height 5
radio input "true"
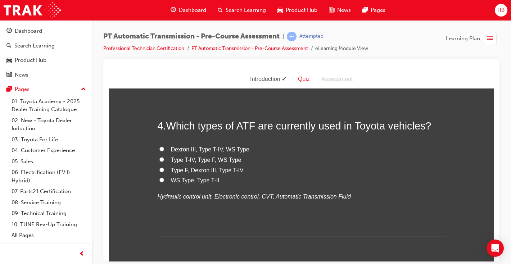
scroll to position [471, 0]
click at [212, 146] on span "Dexron III, Type T-IV, WS Type" at bounding box center [210, 149] width 78 height 6
click at [164, 146] on input "Dexron III, Type T-IV, WS Type" at bounding box center [161, 148] width 5 height 5
radio input "true"
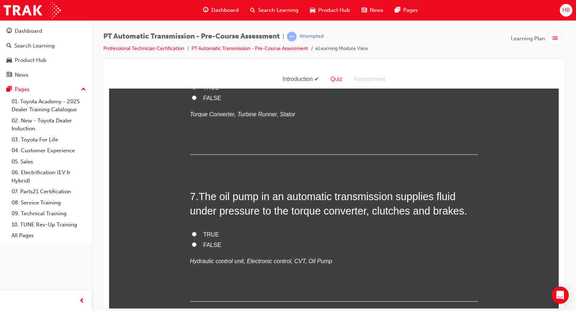
scroll to position [797, 0]
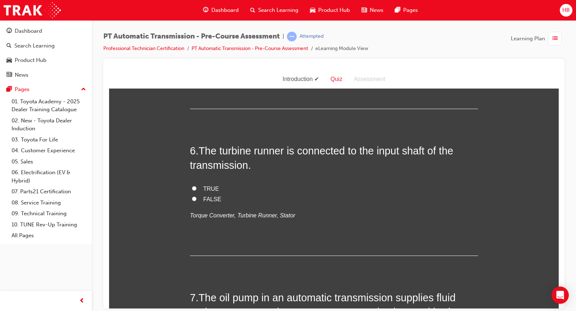
click at [217, 35] on span "Reverse" at bounding box center [214, 31] width 22 height 6
click at [196, 33] on input "Reverse" at bounding box center [194, 31] width 5 height 5
radio input "true"
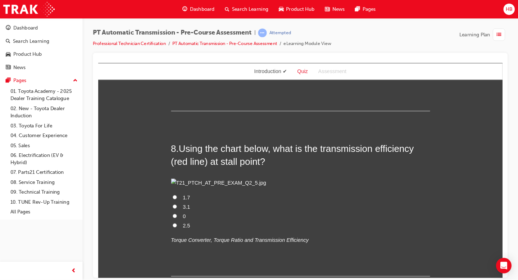
scroll to position [1077, 0]
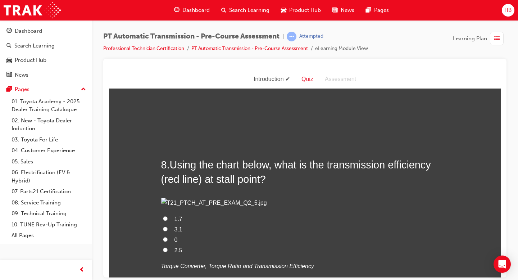
click at [186, 59] on span "TRUE" at bounding box center [183, 56] width 16 height 6
click at [168, 58] on input "TRUE" at bounding box center [165, 55] width 5 height 5
radio input "true"
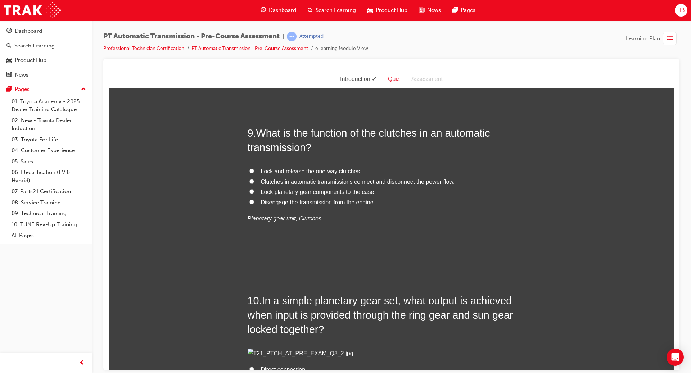
scroll to position [1292, 0]
click at [260, 30] on label "0" at bounding box center [392, 25] width 288 height 10
click at [254, 27] on input "0" at bounding box center [251, 24] width 5 height 5
radio input "true"
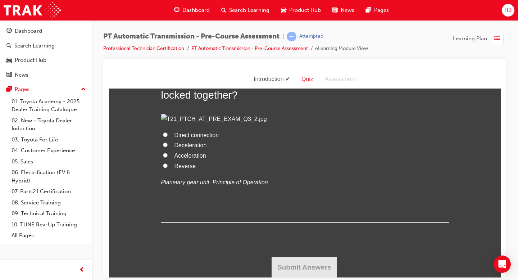
scroll to position [1622, 0]
radio input "true"
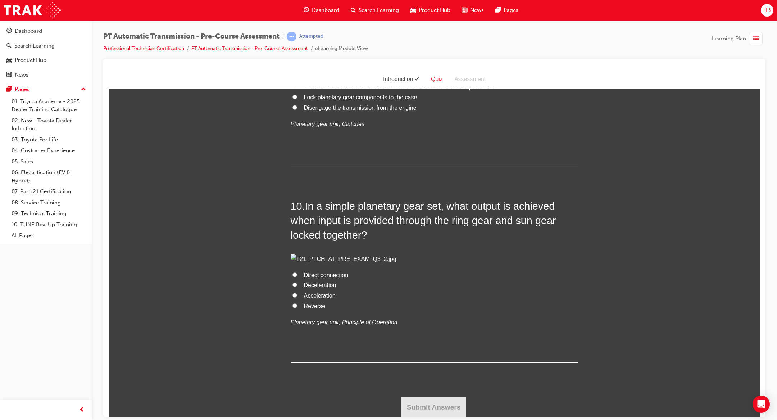
scroll to position [1817, 0]
click at [307, 240] on label "Deceleration" at bounding box center [435, 285] width 288 height 10
click at [297, 240] on input "Deceleration" at bounding box center [295, 284] width 5 height 5
radio input "true"
click at [334, 240] on span "Direct connection" at bounding box center [326, 275] width 45 height 6
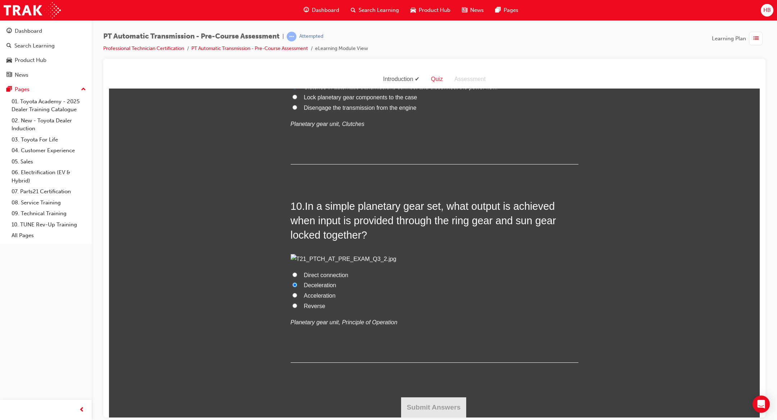
click at [297, 240] on input "Direct connection" at bounding box center [295, 274] width 5 height 5
radio input "true"
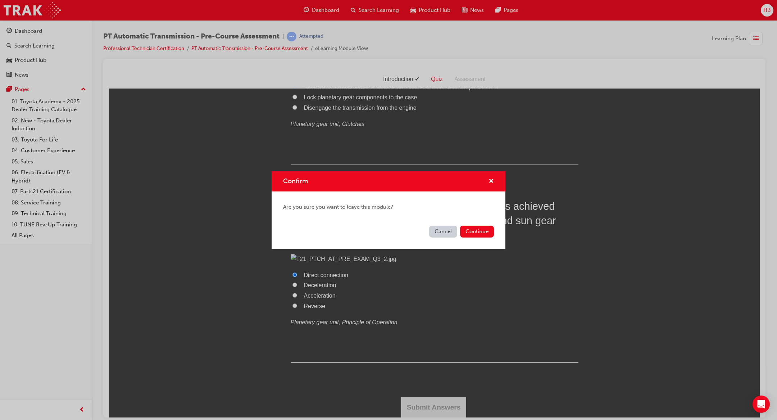
click at [445, 231] on button "Cancel" at bounding box center [443, 232] width 28 height 12
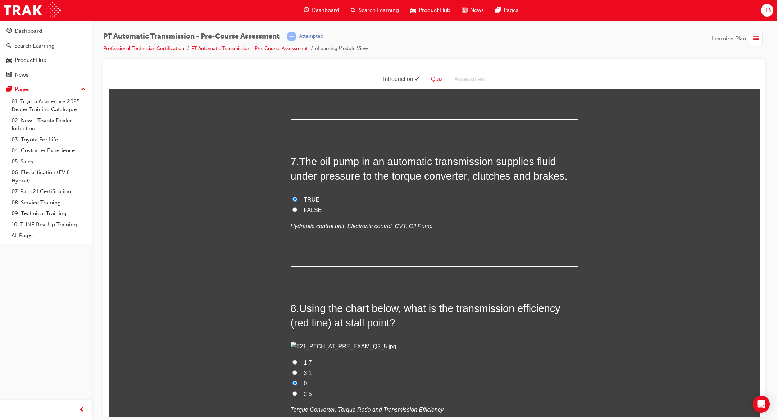
scroll to position [917, 0]
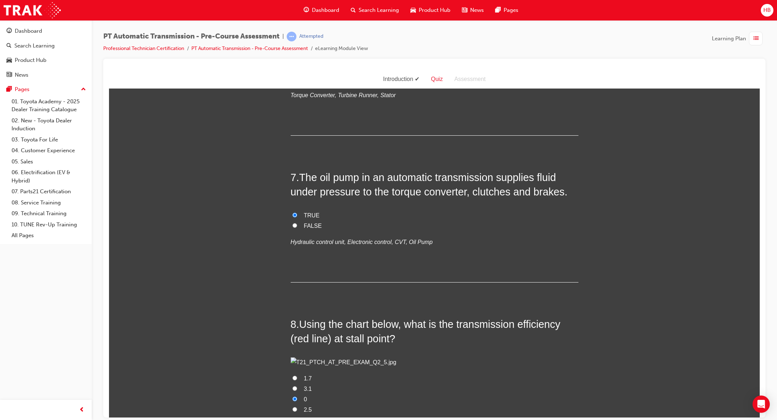
click at [316, 71] on span "TRUE" at bounding box center [312, 68] width 16 height 6
click at [297, 70] on input "TRUE" at bounding box center [295, 67] width 5 height 5
radio input "true"
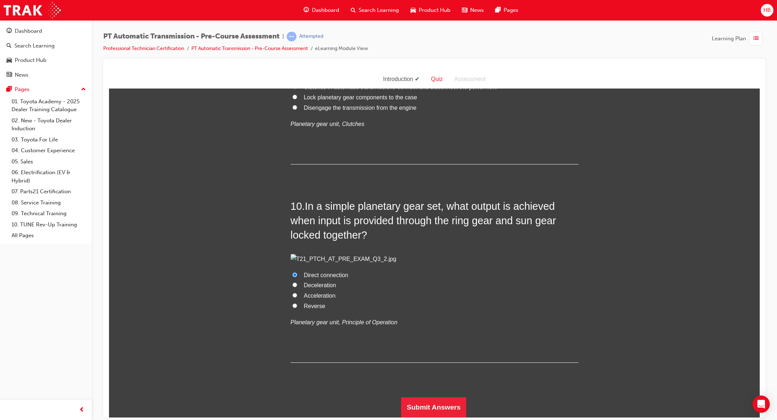
scroll to position [1862, 0]
click at [431, 240] on button "Submit Answers" at bounding box center [433, 407] width 65 height 20
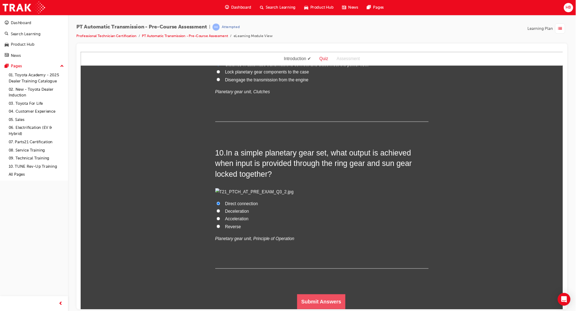
scroll to position [0, 0]
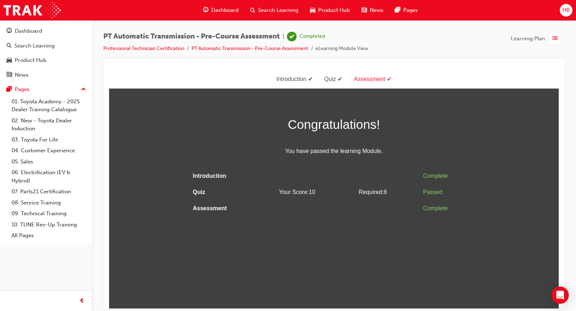
click at [218, 14] on div "Dashboard" at bounding box center [220, 10] width 47 height 15
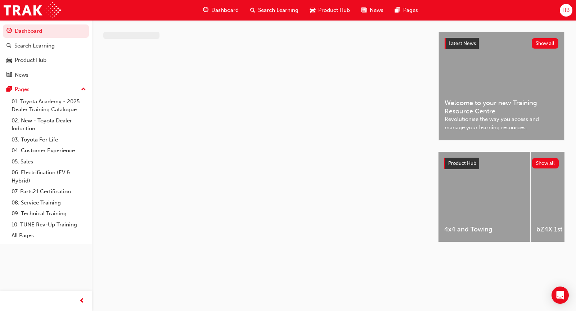
click at [218, 12] on span "Dashboard" at bounding box center [224, 10] width 27 height 8
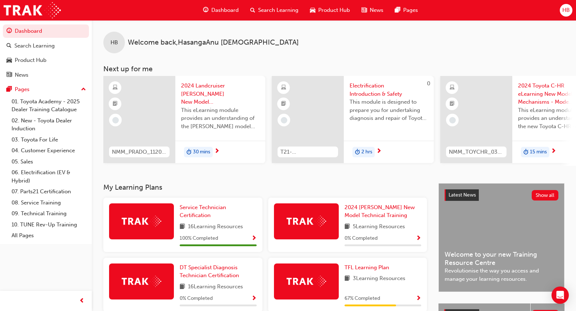
click at [225, 10] on span "Dashboard" at bounding box center [224, 10] width 27 height 8
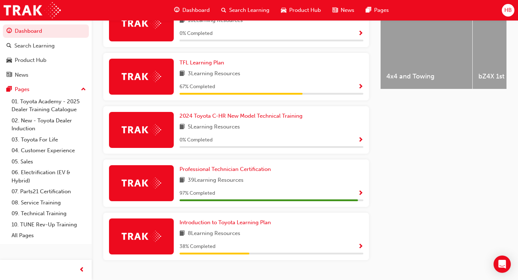
scroll to position [322, 0]
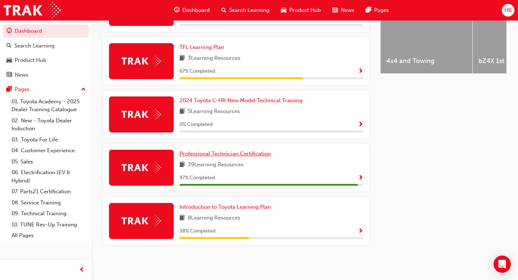
click at [228, 155] on span "Professional Technician Certification" at bounding box center [225, 153] width 91 height 6
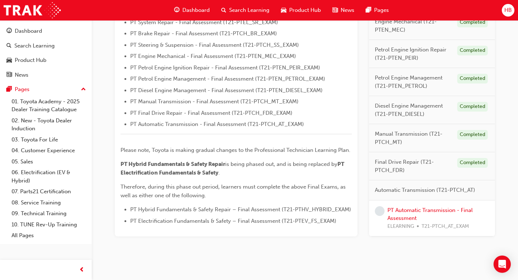
scroll to position [260, 0]
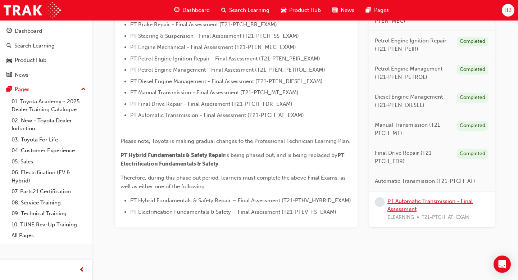
click at [411, 201] on link "PT Automatic Transmission - Final Assessment" at bounding box center [430, 205] width 85 height 15
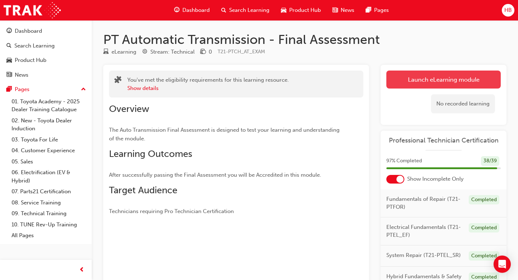
click at [422, 81] on link "Launch eLearning module" at bounding box center [443, 80] width 114 height 18
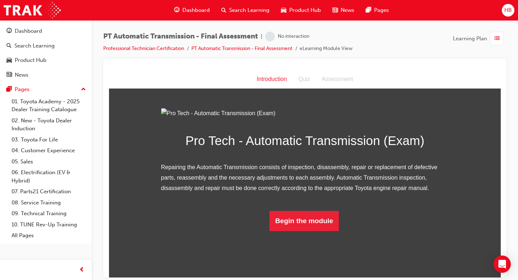
scroll to position [32, 0]
click at [289, 231] on button "Begin the module" at bounding box center [303, 220] width 69 height 20
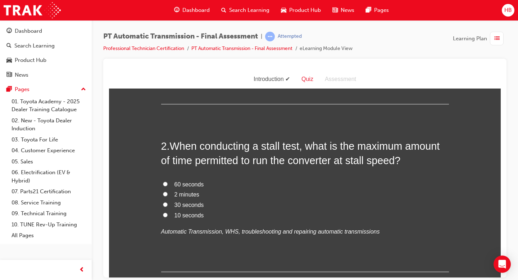
scroll to position [0, 0]
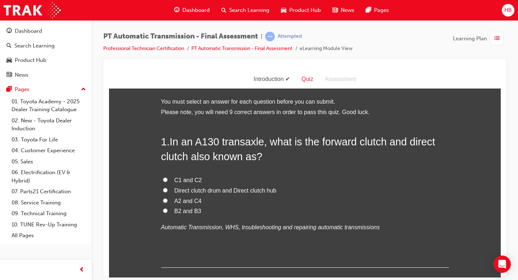
click at [192, 181] on span "C1 and C2" at bounding box center [189, 180] width 28 height 6
click at [168, 181] on input "C1 and C2" at bounding box center [165, 179] width 5 height 5
radio input "true"
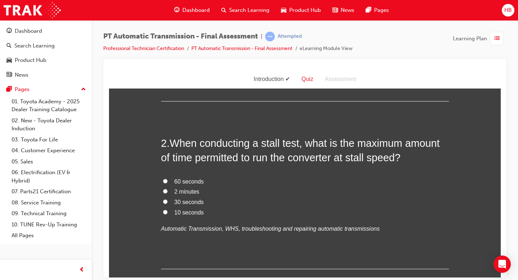
scroll to position [167, 0]
click at [192, 214] on span "10 seconds" at bounding box center [190, 212] width 30 height 6
click at [168, 214] on input "10 seconds" at bounding box center [165, 211] width 5 height 5
radio input "true"
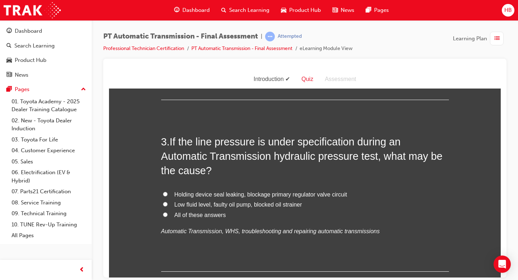
scroll to position [337, 0]
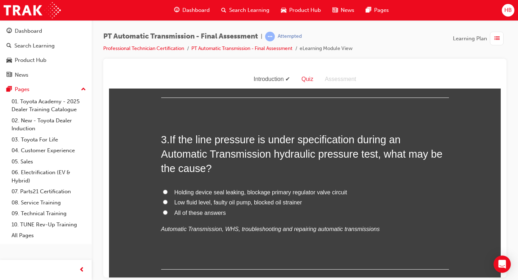
click at [177, 211] on span "All of these answers" at bounding box center [200, 212] width 51 height 6
click at [168, 211] on input "All of these answers" at bounding box center [165, 212] width 5 height 5
radio input "true"
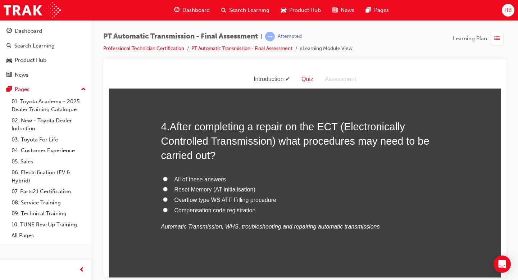
scroll to position [524, 0]
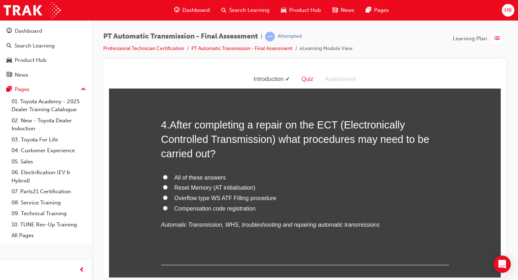
click at [212, 179] on span "All of these answers" at bounding box center [200, 177] width 51 height 6
click at [168, 179] on input "All of these answers" at bounding box center [165, 177] width 5 height 5
radio input "true"
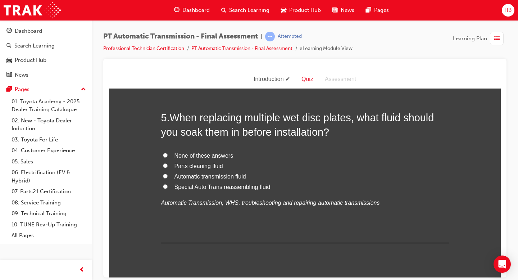
scroll to position [712, 0]
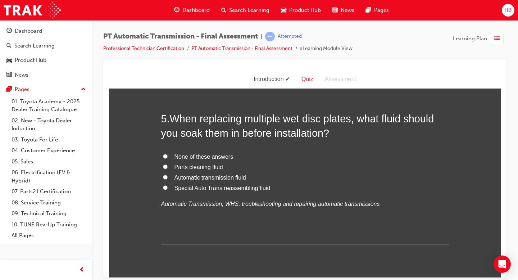
click at [233, 177] on span "Automatic transmission fluid" at bounding box center [211, 177] width 72 height 6
click at [168, 177] on input "Automatic transmission fluid" at bounding box center [165, 177] width 5 height 5
radio input "true"
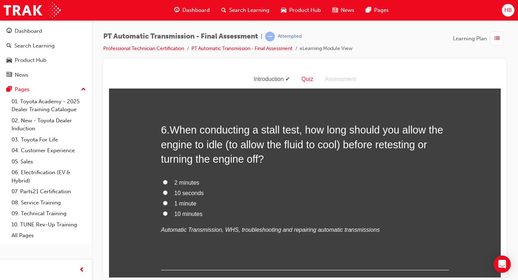
scroll to position [869, 0]
click at [200, 185] on label "2 minutes" at bounding box center [305, 182] width 288 height 10
click at [168, 184] on input "2 minutes" at bounding box center [165, 181] width 5 height 5
radio input "true"
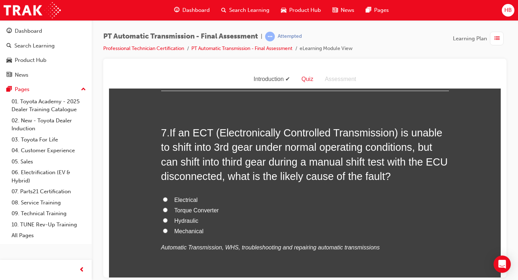
scroll to position [1048, 0]
click at [196, 198] on span "Electrical" at bounding box center [186, 199] width 23 height 6
click at [168, 198] on input "Electrical" at bounding box center [165, 198] width 5 height 5
radio input "true"
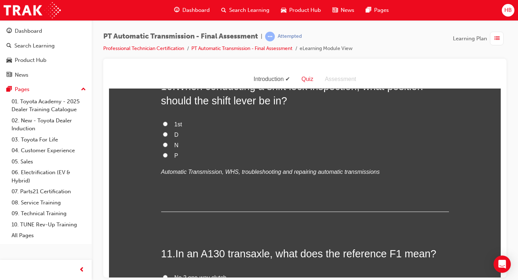
scroll to position [1757, 0]
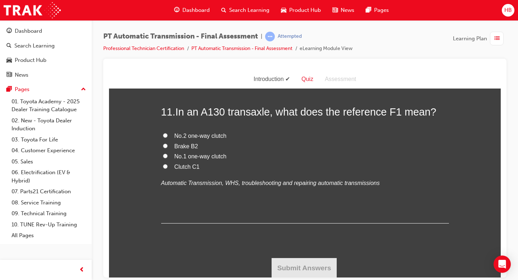
click at [198, 160] on label "No.1 one-way clutch" at bounding box center [305, 156] width 288 height 10
click at [168, 158] on input "No.1 one-way clutch" at bounding box center [165, 155] width 5 height 5
radio input "true"
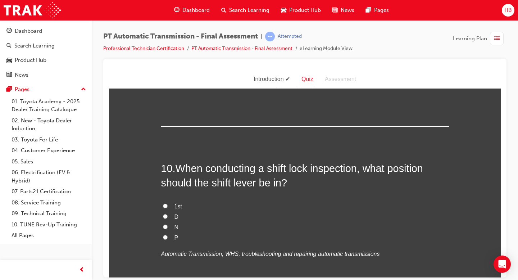
scroll to position [1544, 0]
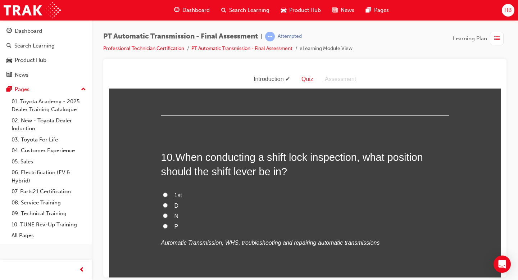
click at [175, 228] on span "P" at bounding box center [177, 226] width 4 height 6
click at [168, 228] on input "P" at bounding box center [165, 225] width 5 height 5
radio input "true"
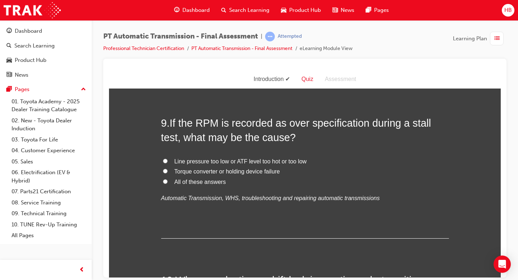
scroll to position [1419, 0]
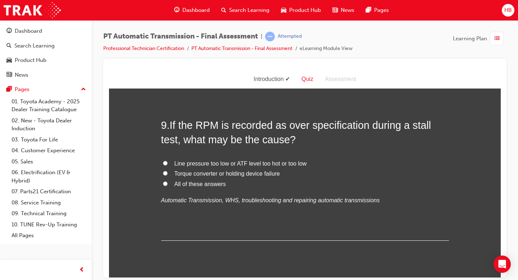
click at [187, 188] on label "All of these answers" at bounding box center [305, 184] width 288 height 10
click at [168, 186] on input "All of these answers" at bounding box center [165, 183] width 5 height 5
radio input "true"
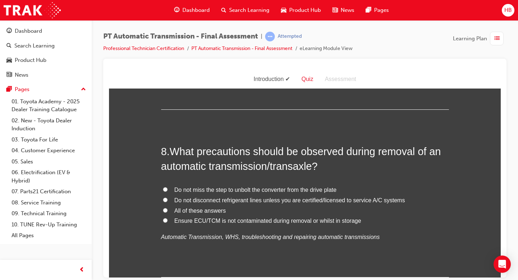
scroll to position [1226, 0]
click at [181, 211] on span "All of these answers" at bounding box center [200, 210] width 51 height 6
click at [168, 211] on input "All of these answers" at bounding box center [165, 209] width 5 height 5
radio input "true"
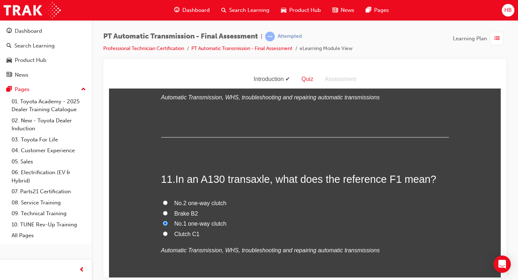
scroll to position [1757, 0]
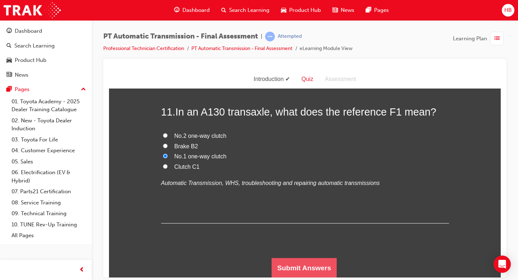
click at [306, 240] on button "Submit Answers" at bounding box center [304, 268] width 65 height 20
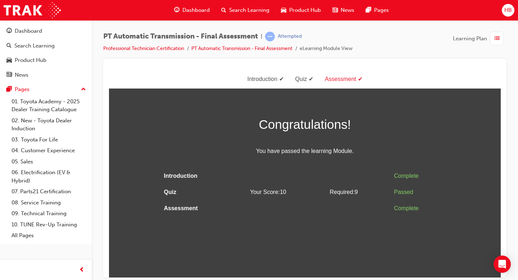
scroll to position [0, 0]
click at [195, 12] on span "Dashboard" at bounding box center [195, 10] width 27 height 8
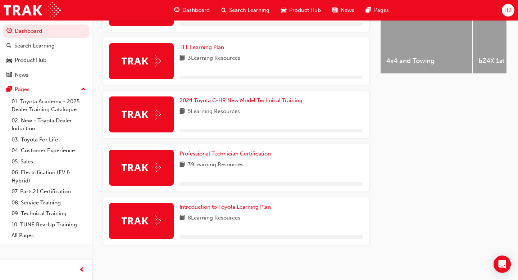
scroll to position [318, 0]
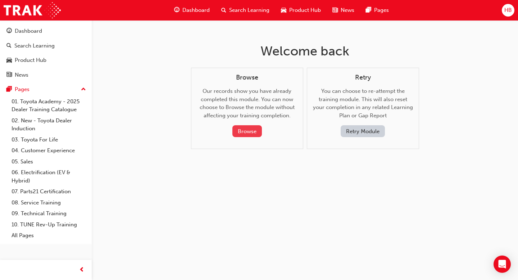
click at [245, 131] on button "Browse" at bounding box center [247, 131] width 30 height 12
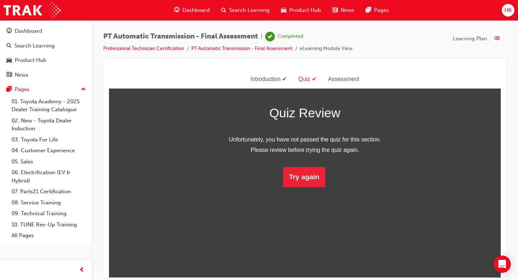
click at [195, 11] on span "Dashboard" at bounding box center [195, 10] width 27 height 8
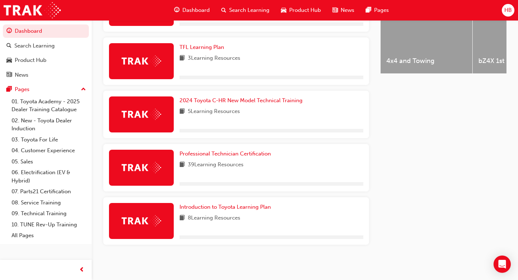
scroll to position [322, 0]
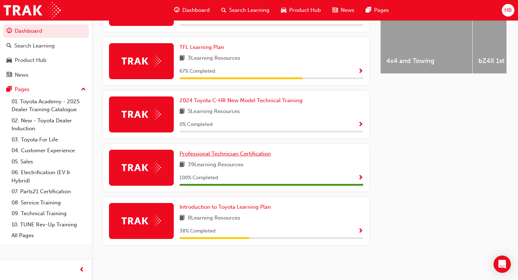
click at [262, 154] on span "Professional Technician Certification" at bounding box center [225, 153] width 91 height 6
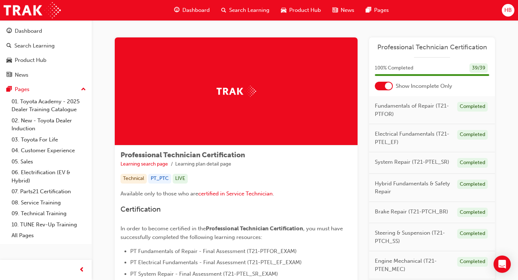
click at [388, 86] on div at bounding box center [388, 85] width 7 height 7
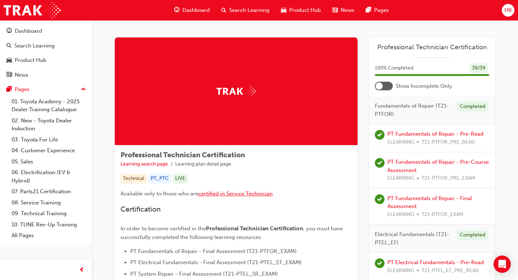
click at [256, 196] on span "certified in Service Technician" at bounding box center [235, 193] width 74 height 6
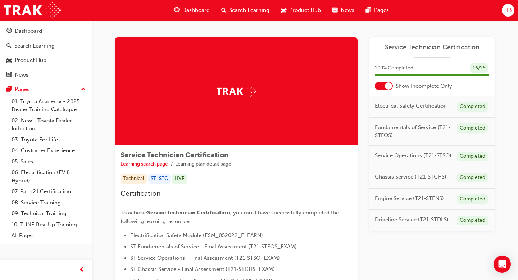
click at [196, 10] on span "Dashboard" at bounding box center [195, 10] width 27 height 8
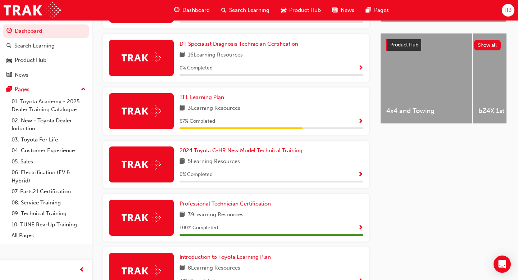
scroll to position [322, 0]
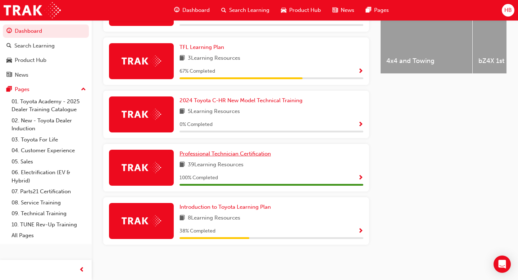
click at [188, 151] on span "Professional Technician Certification" at bounding box center [225, 153] width 91 height 6
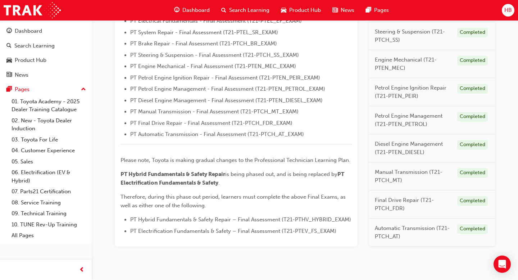
scroll to position [260, 0]
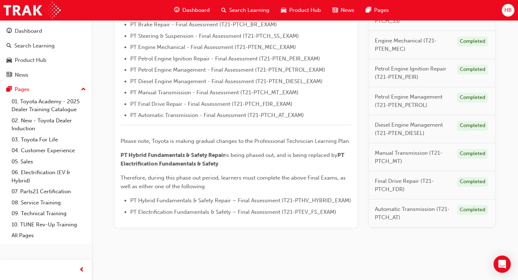
click at [476, 212] on div "Completed" at bounding box center [472, 210] width 31 height 10
click at [398, 210] on span "Automatic Transmission (T21-PTCH_AT)" at bounding box center [413, 213] width 77 height 16
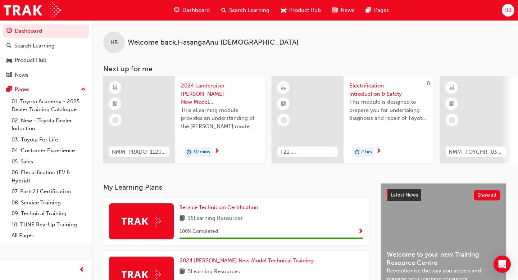
click at [196, 10] on span "Dashboard" at bounding box center [195, 10] width 27 height 8
click at [195, 10] on span "Dashboard" at bounding box center [195, 10] width 27 height 8
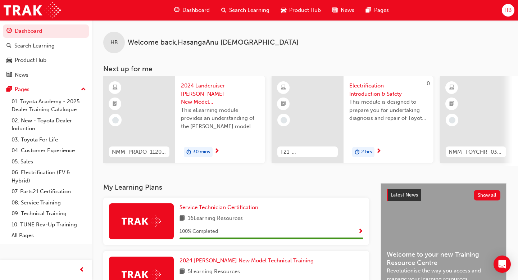
click at [195, 10] on span "Dashboard" at bounding box center [195, 10] width 27 height 8
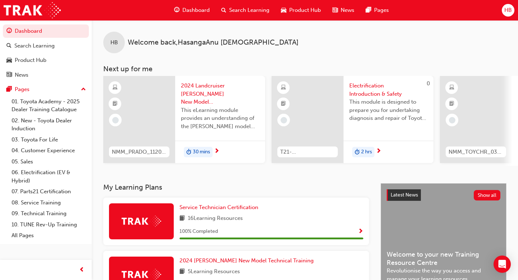
click at [255, 11] on span "Search Learning" at bounding box center [249, 10] width 40 height 8
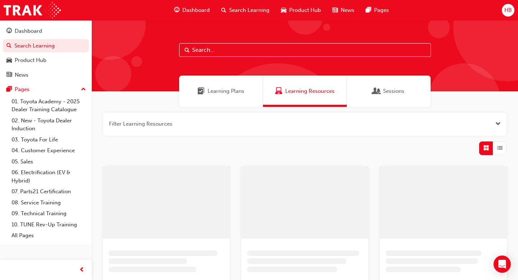
click at [255, 11] on span "Search Learning" at bounding box center [249, 10] width 40 height 8
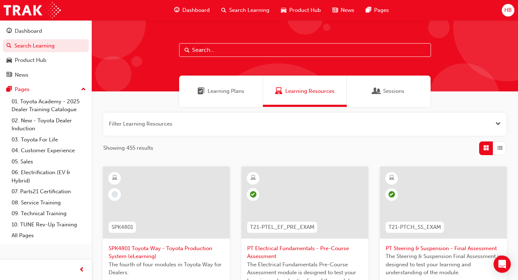
click at [201, 9] on span "Dashboard" at bounding box center [195, 10] width 27 height 8
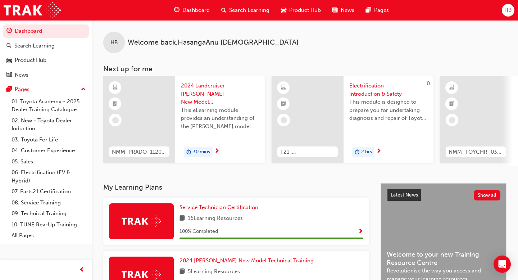
click at [245, 10] on span "Search Learning" at bounding box center [249, 10] width 40 height 8
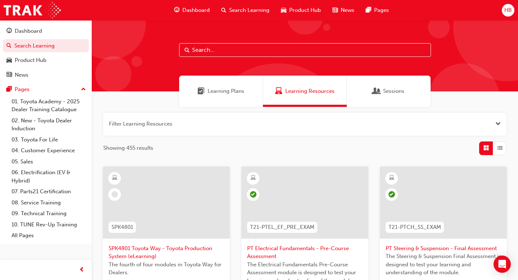
click at [203, 10] on span "Dashboard" at bounding box center [195, 10] width 27 height 8
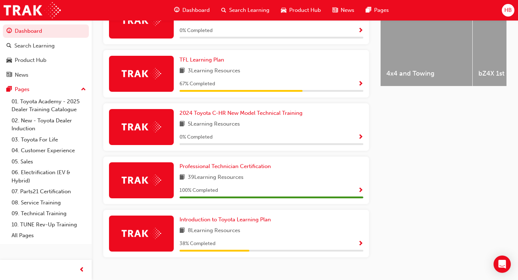
scroll to position [310, 0]
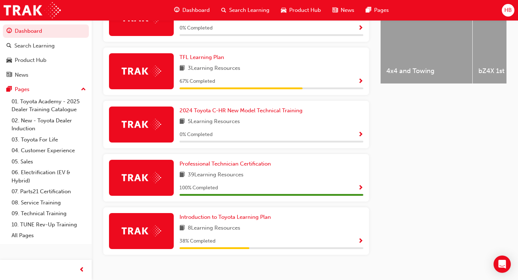
click at [359, 187] on span "Show Progress" at bounding box center [360, 188] width 5 height 6
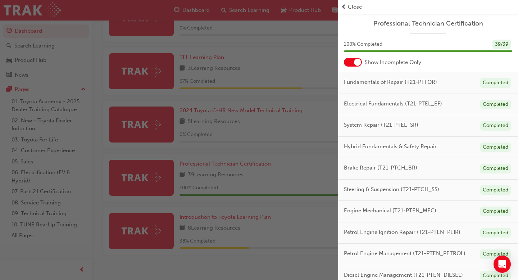
click at [358, 60] on div at bounding box center [357, 62] width 7 height 7
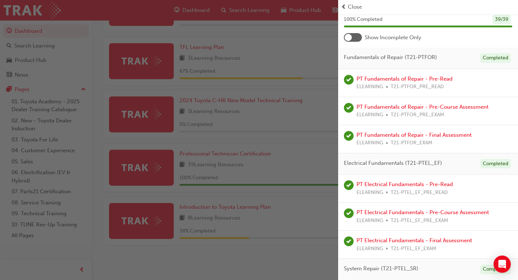
scroll to position [0, 0]
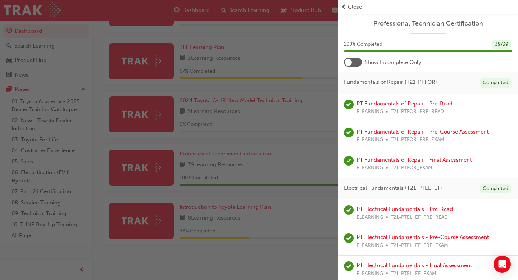
click at [356, 63] on div at bounding box center [353, 62] width 18 height 9
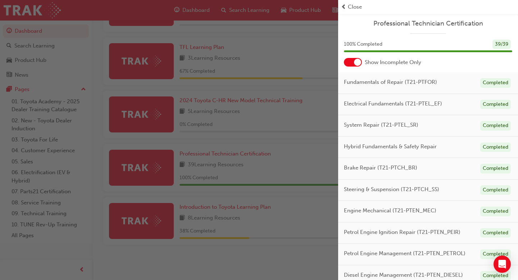
click at [360, 60] on div at bounding box center [357, 62] width 7 height 7
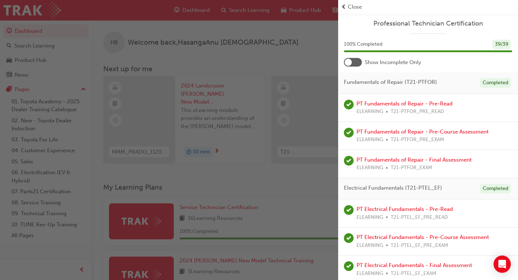
click at [353, 62] on div at bounding box center [353, 62] width 18 height 9
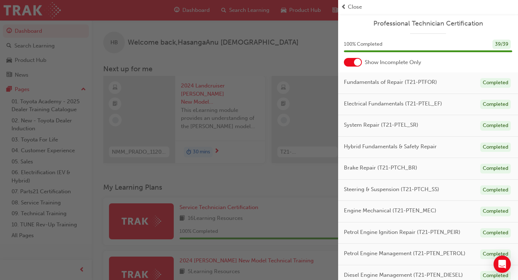
click at [206, 8] on div "button" at bounding box center [169, 140] width 338 height 280
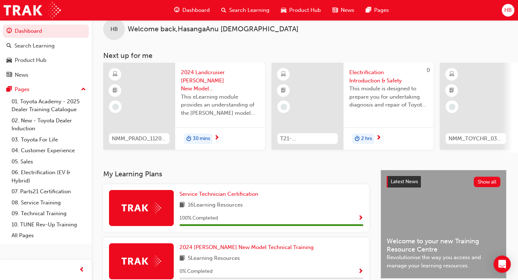
scroll to position [14, 0]
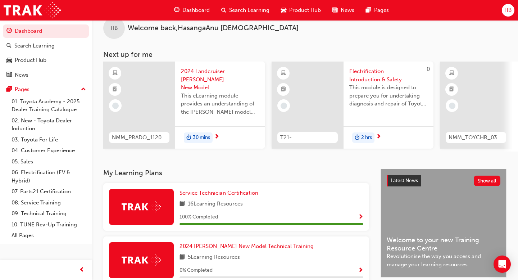
click at [201, 30] on span "Welcome back , HasangaAnu BrahmanageDon" at bounding box center [213, 28] width 171 height 8
click at [202, 9] on span "Dashboard" at bounding box center [195, 10] width 27 height 8
click at [350, 9] on span "News" at bounding box center [348, 10] width 14 height 8
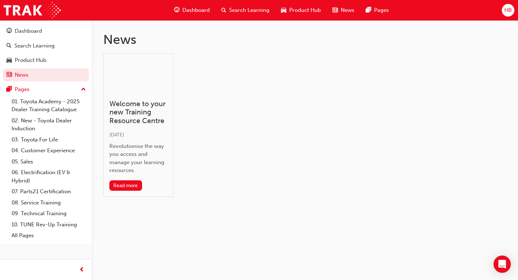
click at [203, 10] on span "Dashboard" at bounding box center [195, 10] width 27 height 8
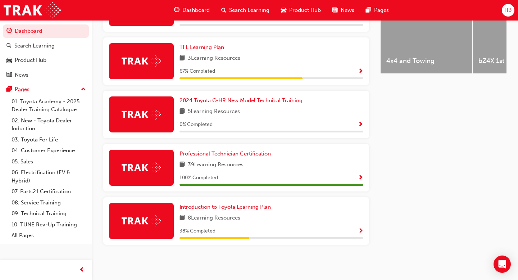
scroll to position [257, 0]
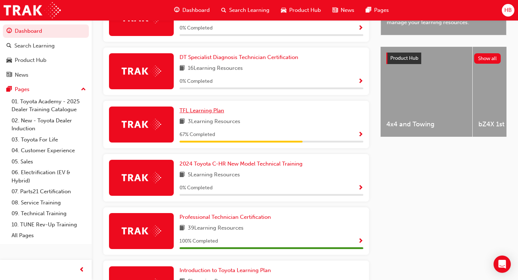
click at [209, 113] on span "TFL Learning Plan" at bounding box center [202, 110] width 45 height 6
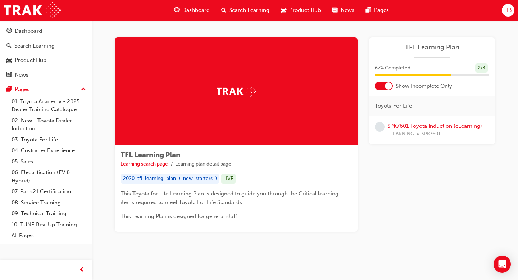
click at [420, 127] on link "SPK7601 Toyota Induction (eLearning)" at bounding box center [435, 126] width 95 height 6
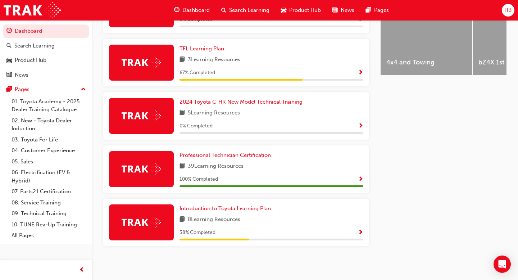
scroll to position [320, 0]
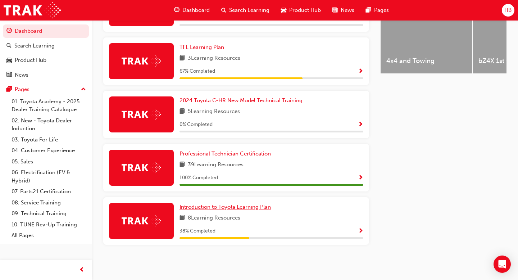
click at [249, 209] on span "Introduction to Toyota Learning Plan" at bounding box center [225, 207] width 91 height 6
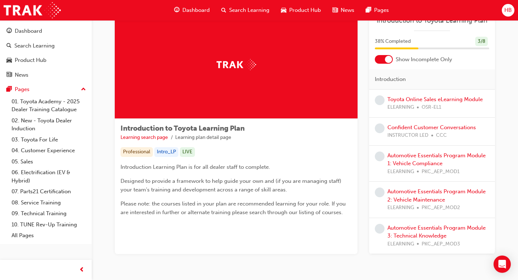
scroll to position [53, 0]
